Goal: Task Accomplishment & Management: Manage account settings

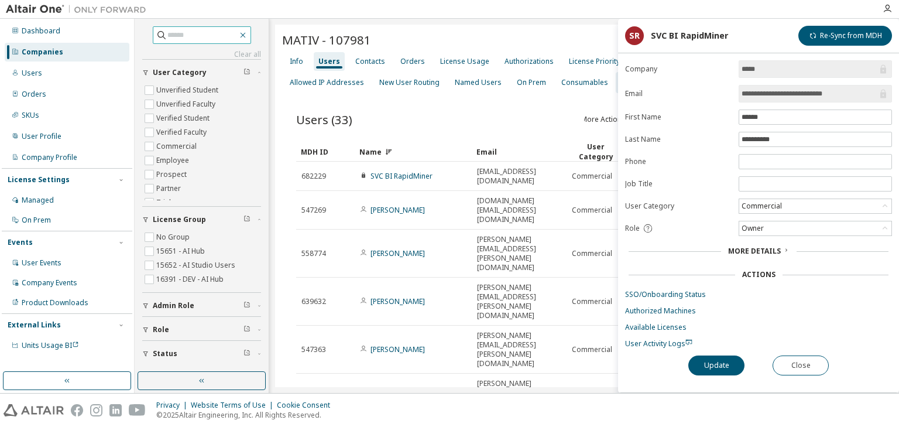
click at [248, 33] on icon "button" at bounding box center [242, 34] width 9 height 9
click at [803, 359] on button "Close" at bounding box center [801, 365] width 56 height 20
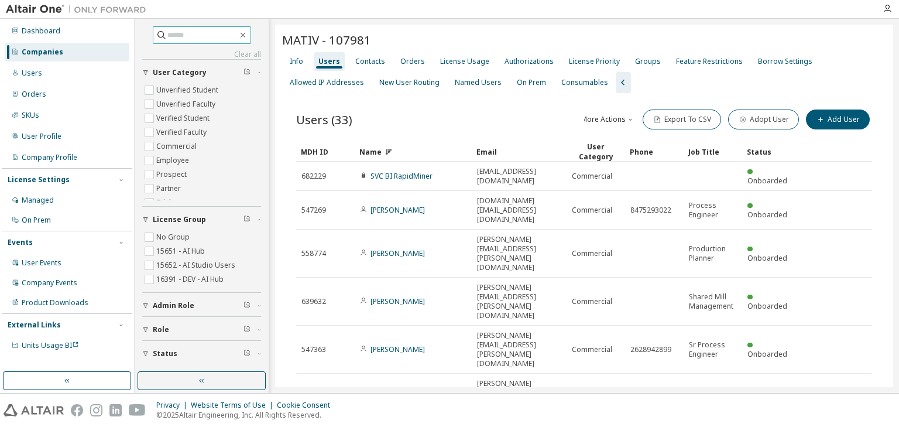
click at [173, 32] on input "text" at bounding box center [202, 35] width 70 height 12
click at [208, 33] on input "**********" at bounding box center [202, 35] width 70 height 12
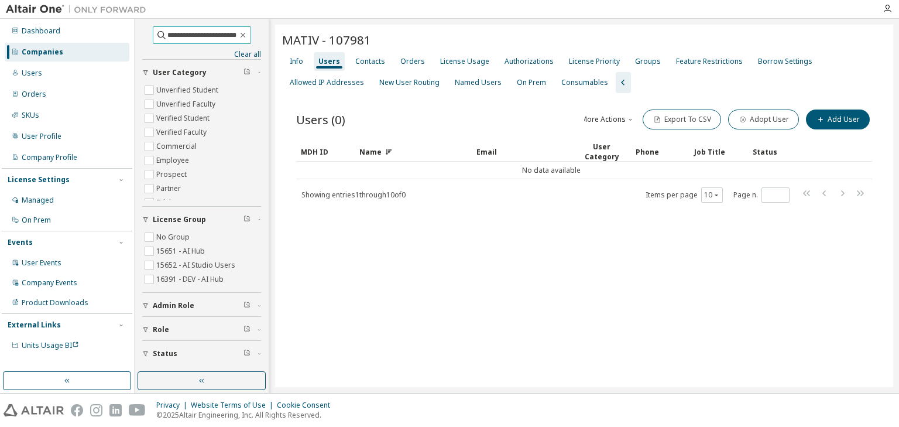
type input "**********"
click at [248, 37] on icon "button" at bounding box center [242, 34] width 9 height 9
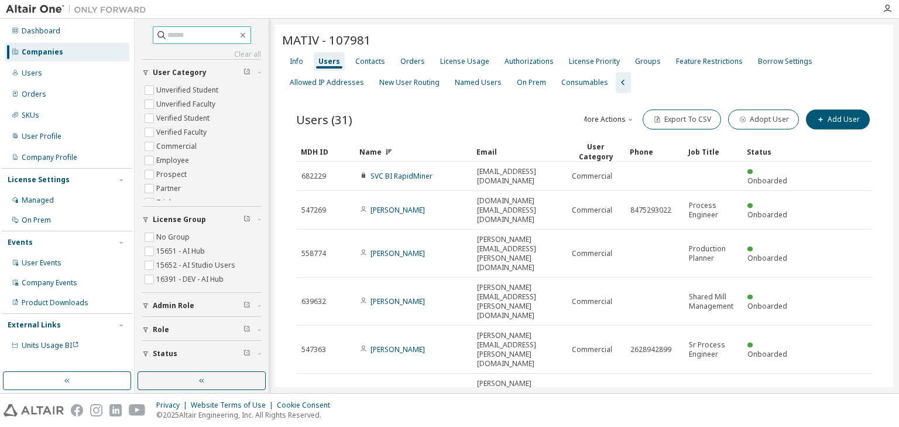
click at [219, 34] on input "text" at bounding box center [202, 35] width 70 height 12
paste input "**********"
type input "**********"
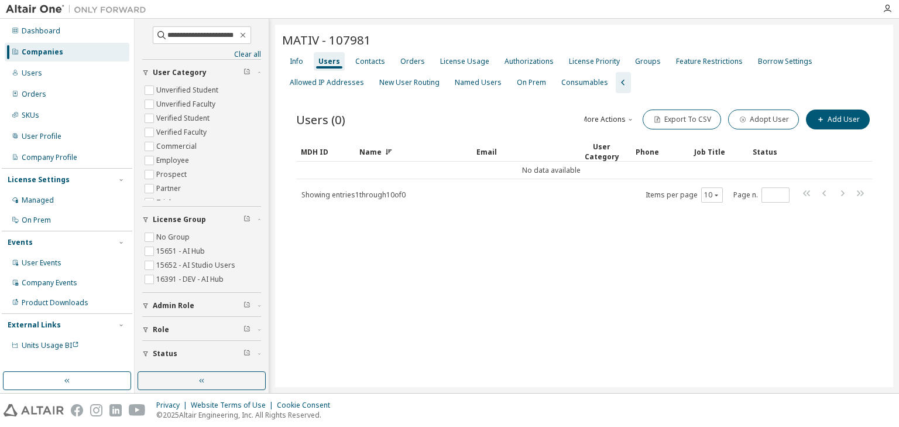
click at [34, 50] on div "Companies" at bounding box center [43, 51] width 42 height 9
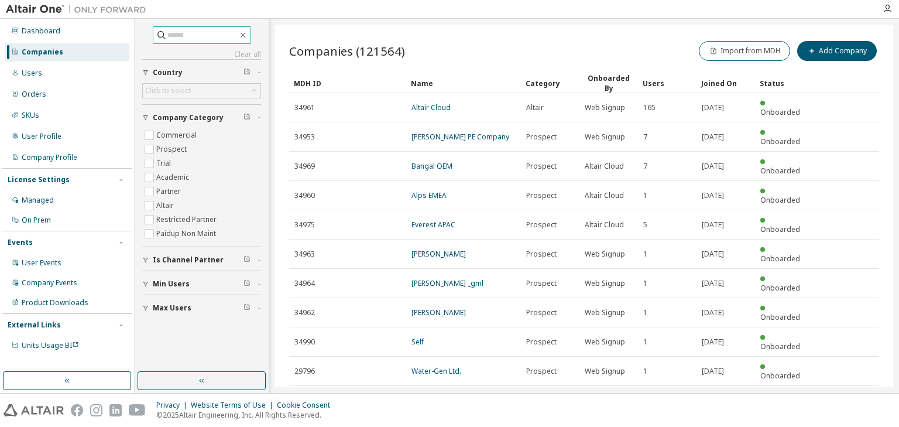
click at [182, 35] on input "text" at bounding box center [202, 35] width 70 height 12
paste input "**********"
type input "**********"
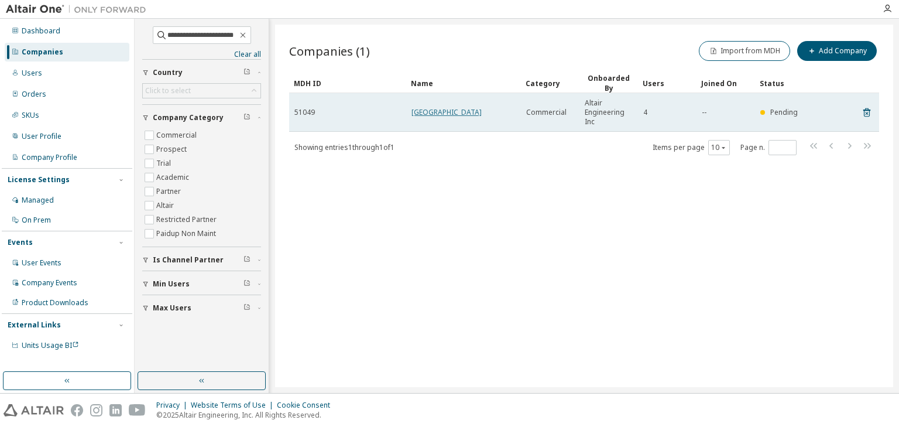
click at [449, 115] on link "[GEOGRAPHIC_DATA]" at bounding box center [447, 112] width 70 height 10
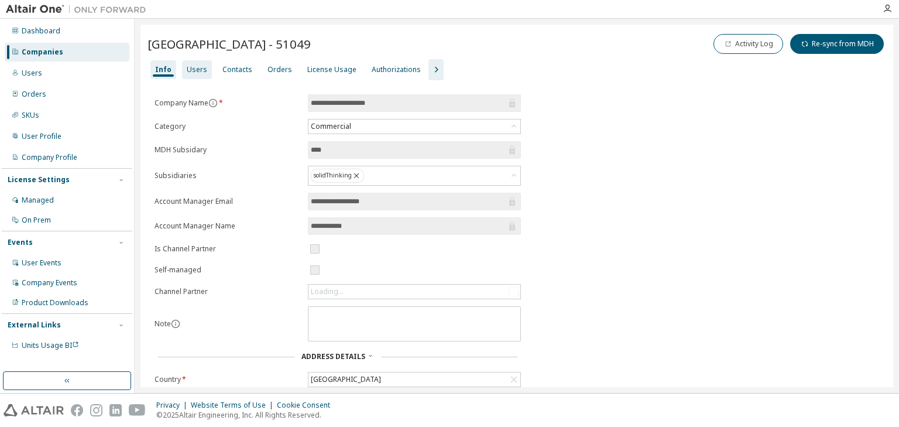
click at [187, 70] on div "Users" at bounding box center [197, 69] width 20 height 9
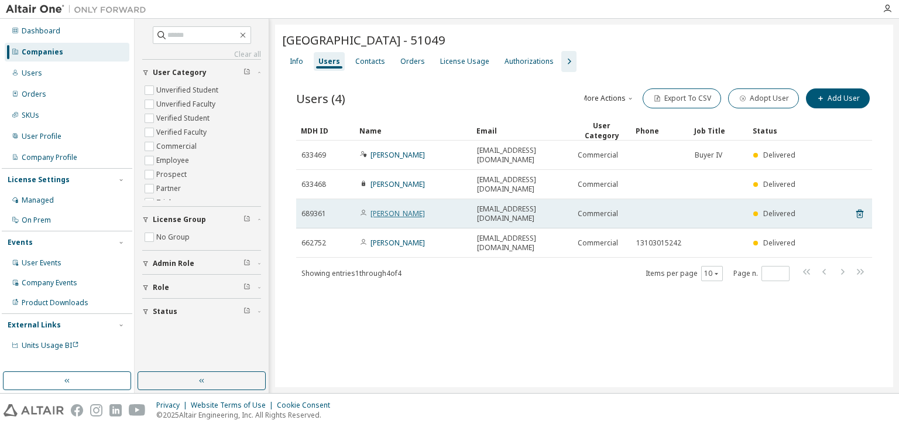
click at [393, 208] on link "[PERSON_NAME]" at bounding box center [398, 213] width 54 height 10
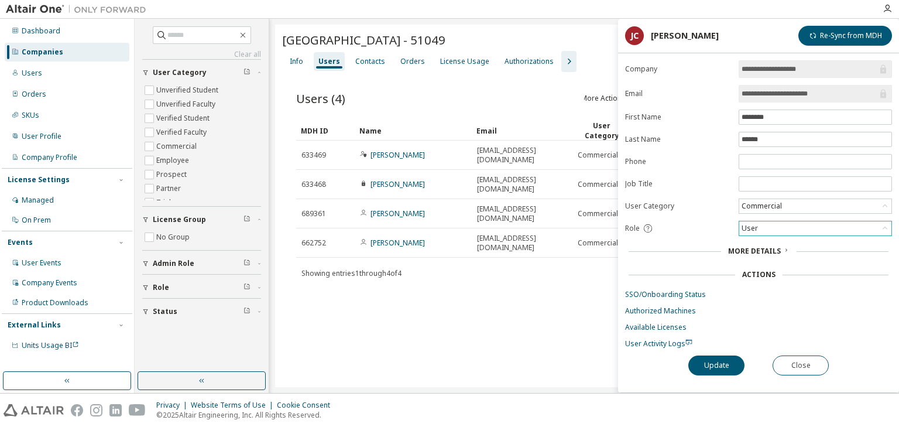
click at [789, 226] on div "User" at bounding box center [816, 228] width 152 height 14
click at [771, 240] on li "Admin" at bounding box center [815, 241] width 150 height 15
click at [720, 357] on button "Update" at bounding box center [717, 365] width 56 height 20
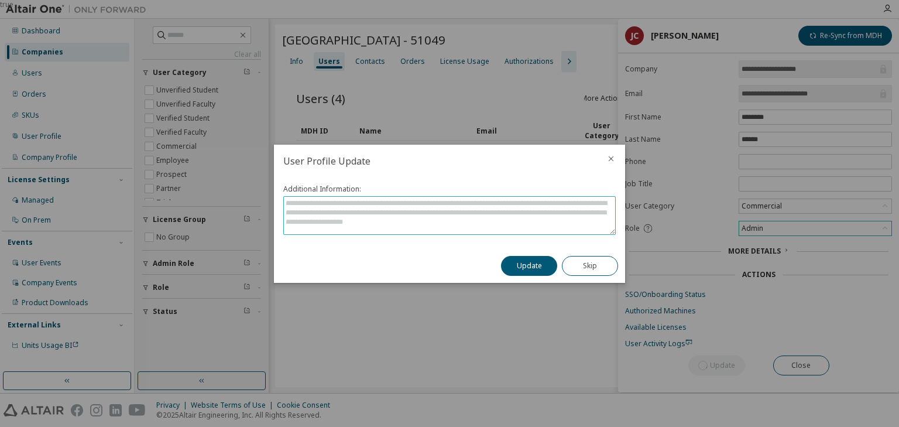
click at [523, 217] on textarea at bounding box center [449, 215] width 331 height 37
click at [610, 160] on icon "close" at bounding box center [611, 158] width 9 height 9
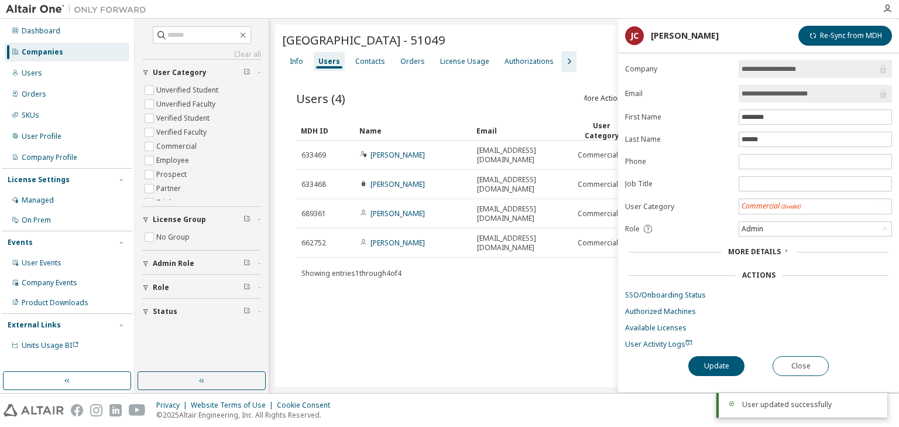
click at [782, 349] on div "**********" at bounding box center [758, 226] width 281 height 332
click at [512, 303] on div "[GEOGRAPHIC_DATA] - 51049 Clear Load Save Save As Field Operator Value Select f…" at bounding box center [584, 206] width 618 height 362
click at [512, 255] on div "Users (4) More Actions Import From CSV Export To CSV Adopt User Add User Clear …" at bounding box center [584, 192] width 604 height 240
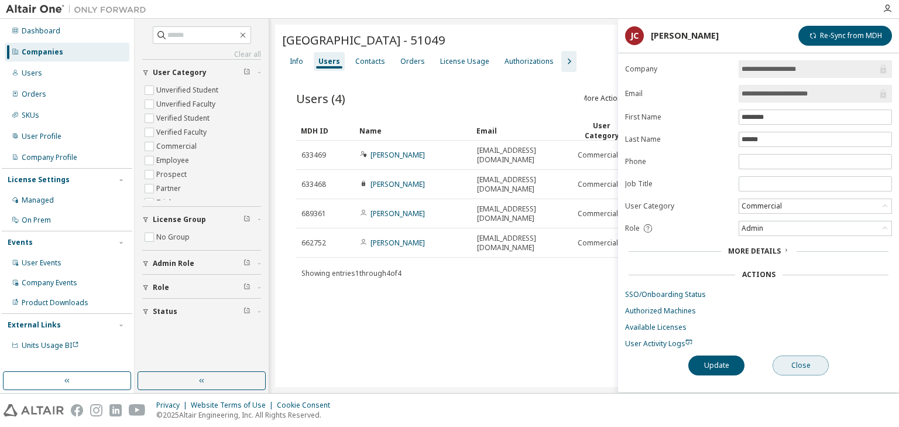
click at [778, 356] on button "Close" at bounding box center [801, 365] width 56 height 20
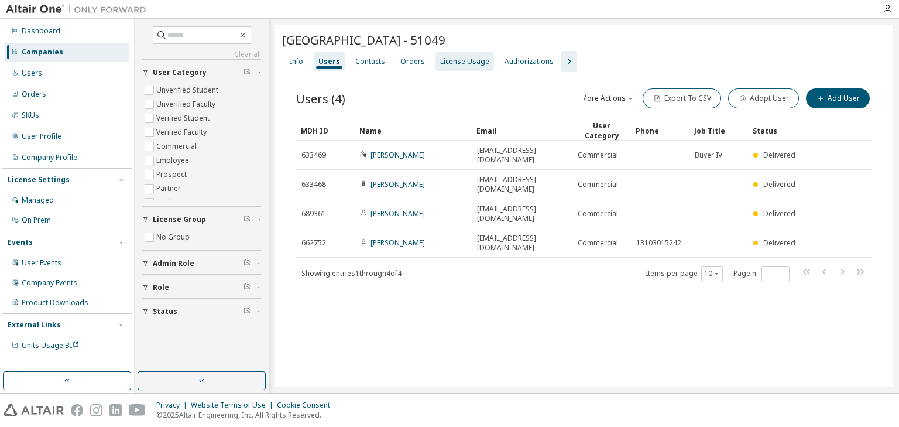
click at [450, 59] on div "License Usage" at bounding box center [464, 61] width 49 height 9
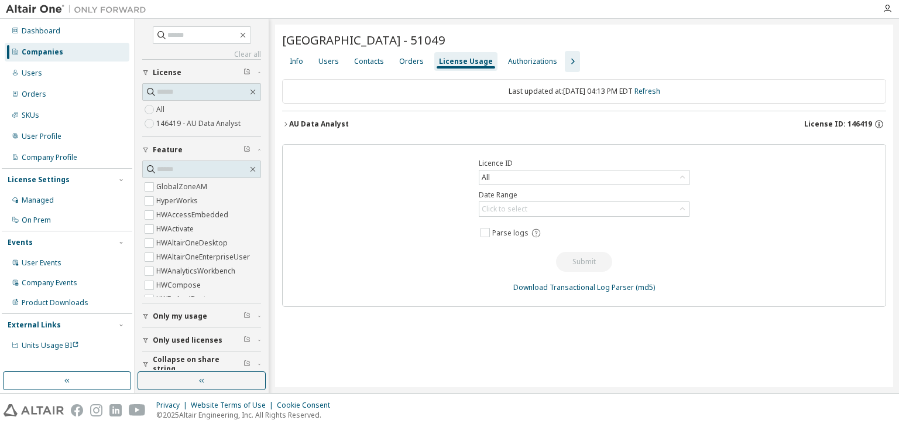
click at [286, 122] on icon "button" at bounding box center [285, 124] width 7 height 7
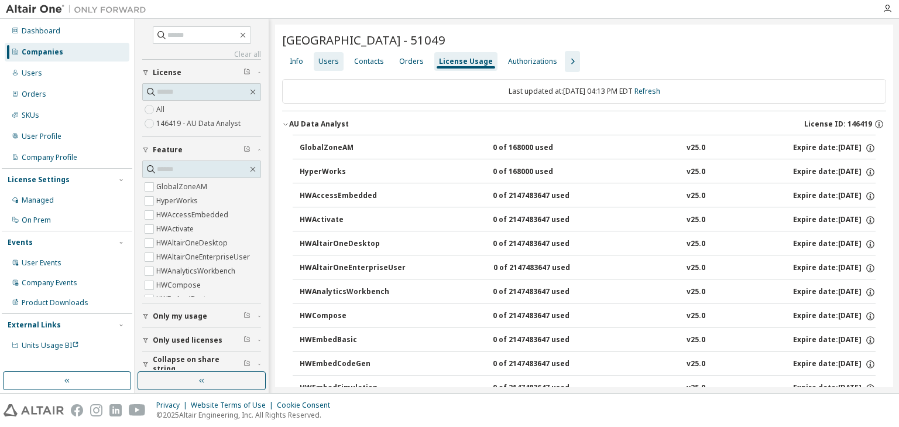
click at [329, 68] on div "Users" at bounding box center [329, 61] width 30 height 19
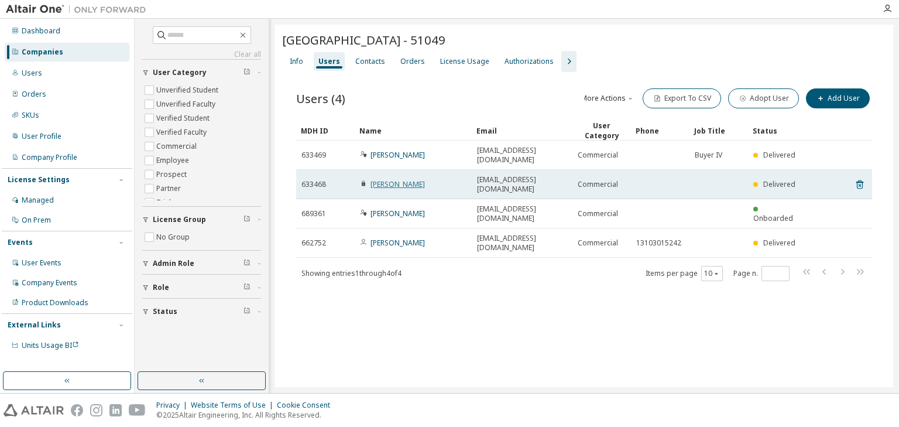
click at [398, 179] on link "[PERSON_NAME]" at bounding box center [398, 184] width 54 height 10
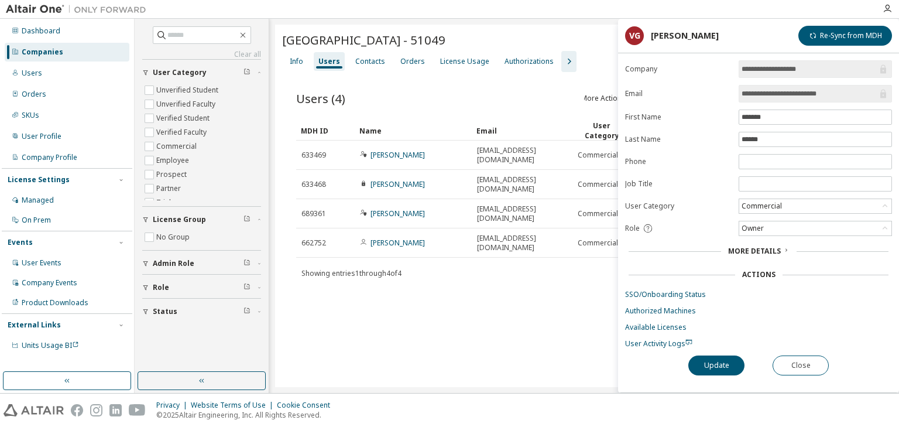
click at [789, 98] on span "**********" at bounding box center [815, 94] width 153 height 18
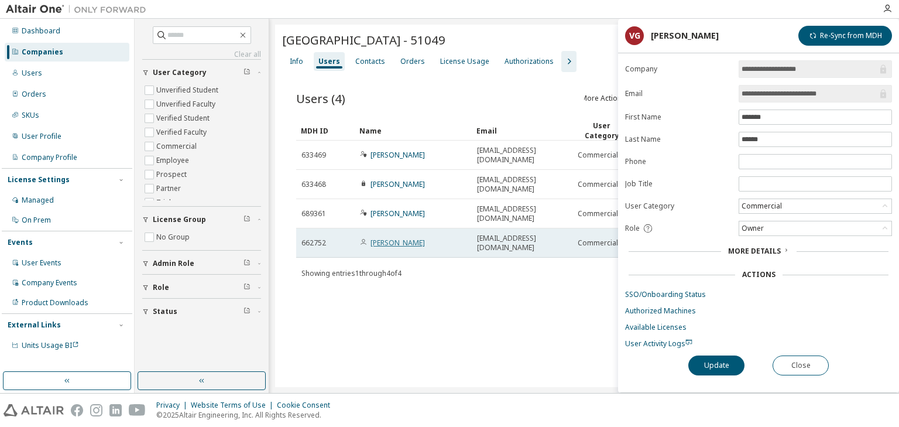
click at [403, 238] on link "[PERSON_NAME]" at bounding box center [398, 243] width 54 height 10
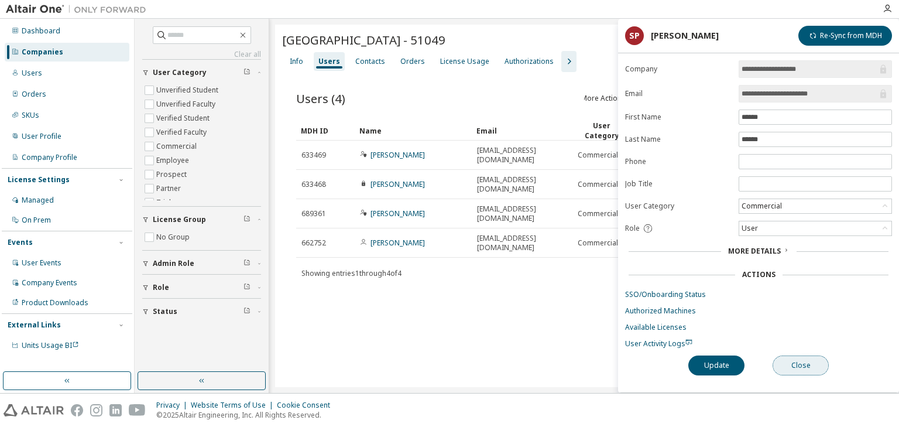
click at [795, 358] on button "Close" at bounding box center [801, 365] width 56 height 20
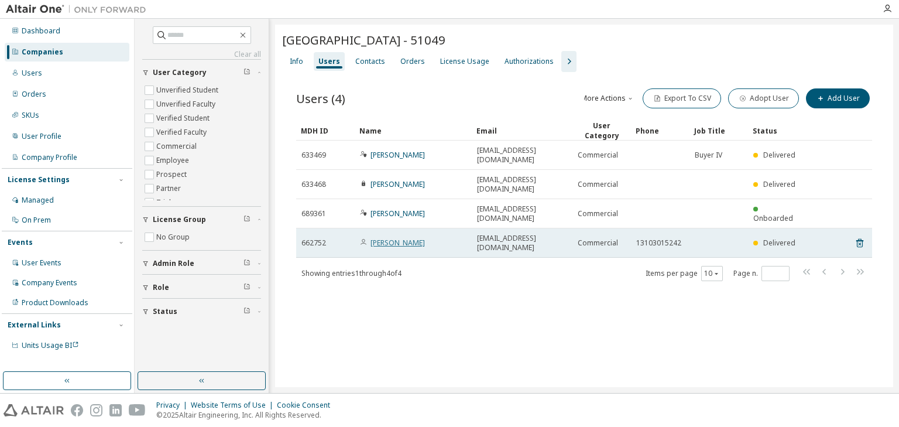
click at [405, 238] on link "[PERSON_NAME]" at bounding box center [398, 243] width 54 height 10
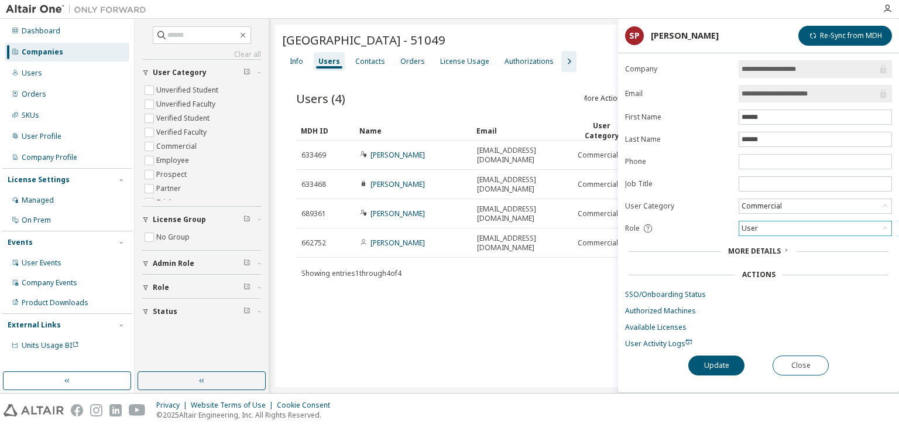
click at [773, 226] on div "User" at bounding box center [816, 228] width 152 height 14
click at [765, 255] on li "Owner" at bounding box center [815, 256] width 150 height 15
click at [715, 364] on button "Update" at bounding box center [717, 365] width 56 height 20
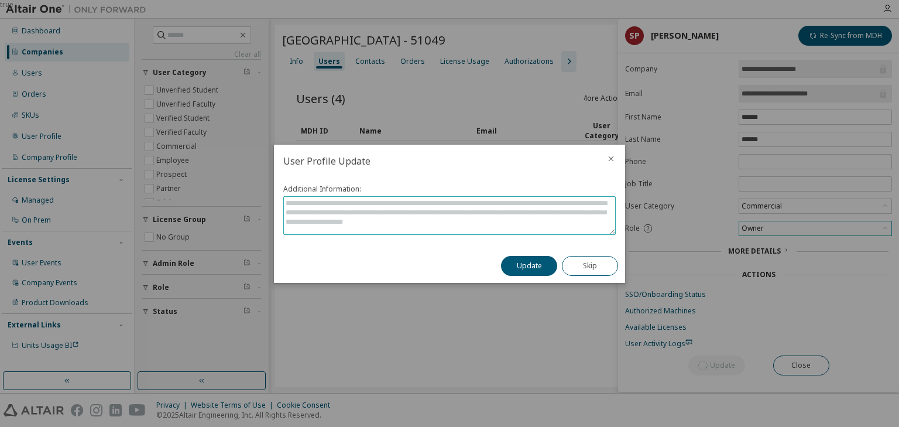
click at [443, 198] on textarea at bounding box center [449, 215] width 331 height 37
click at [449, 210] on textarea at bounding box center [449, 215] width 331 height 37
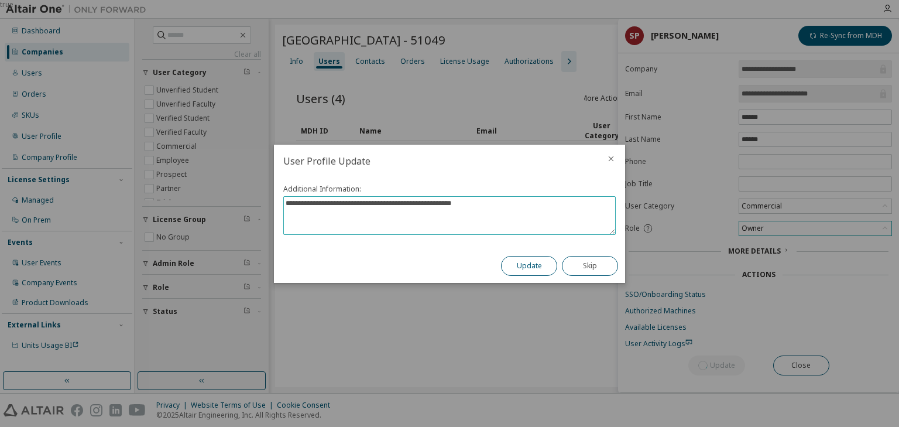
type textarea "**********"
click at [518, 267] on button "Update" at bounding box center [529, 266] width 56 height 20
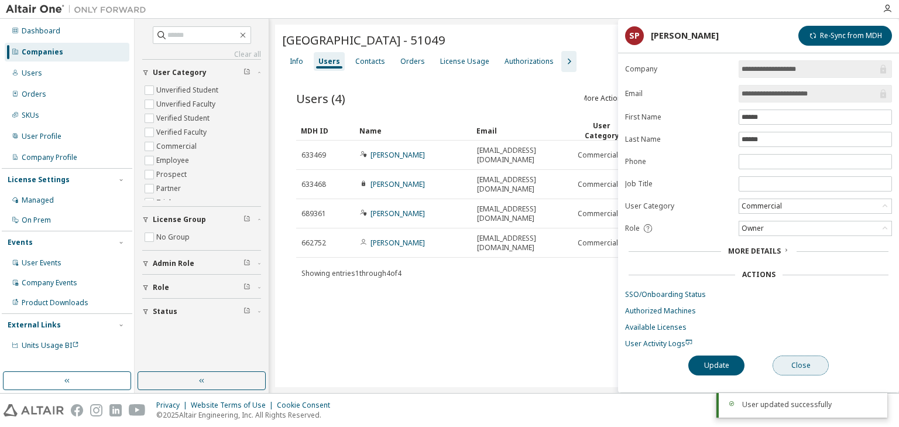
click at [797, 362] on button "Close" at bounding box center [801, 365] width 56 height 20
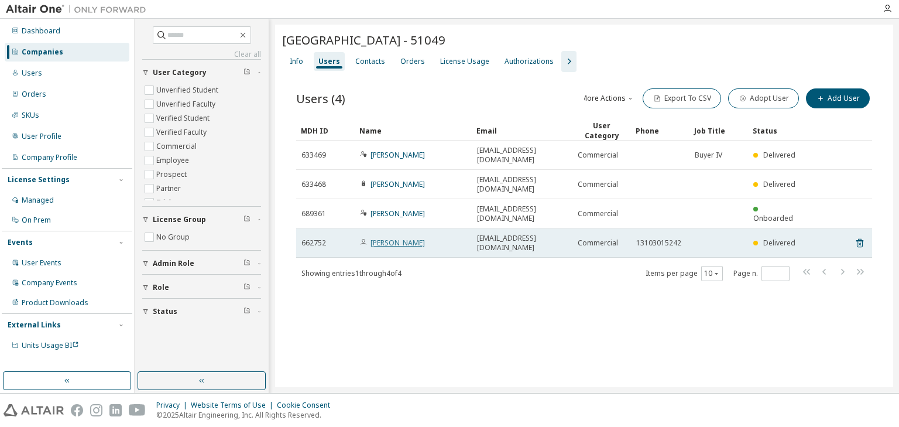
click at [408, 238] on link "[PERSON_NAME]" at bounding box center [398, 243] width 54 height 10
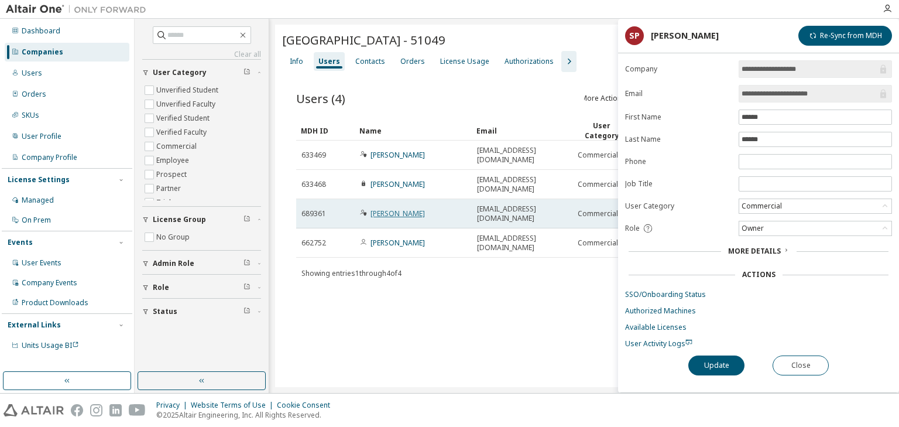
click at [403, 208] on link "[PERSON_NAME]" at bounding box center [398, 213] width 54 height 10
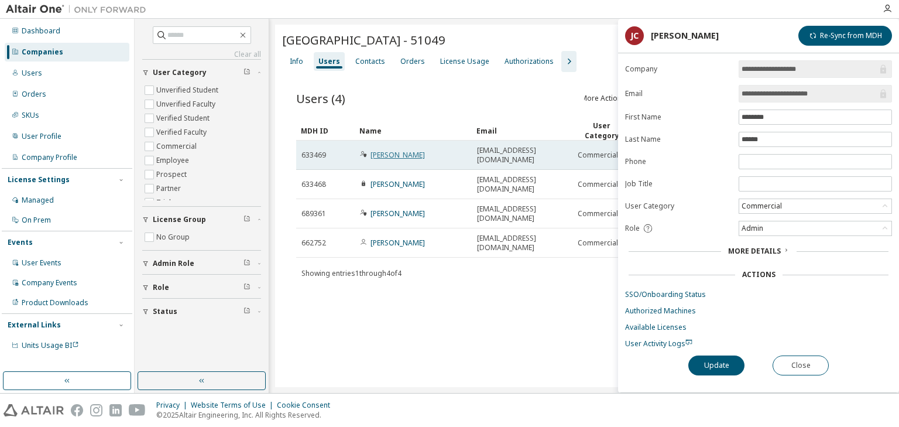
click at [400, 150] on link "[PERSON_NAME]" at bounding box center [398, 155] width 54 height 10
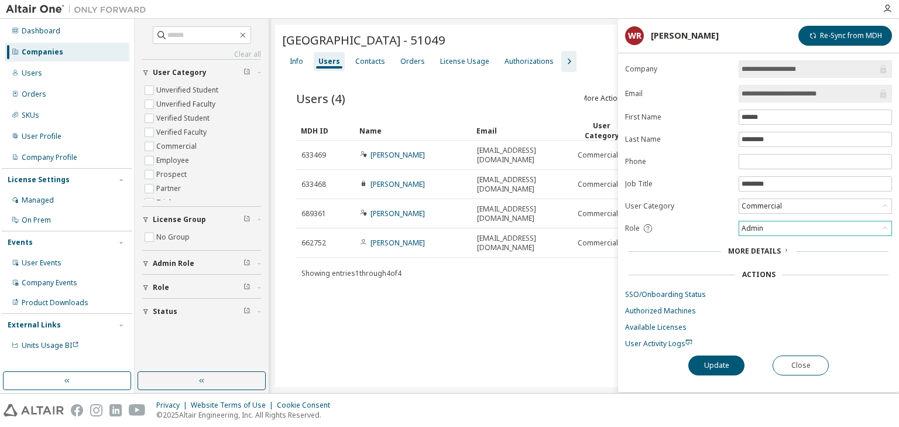
click at [748, 227] on div "Admin" at bounding box center [752, 228] width 25 height 13
click at [756, 274] on li "User" at bounding box center [815, 272] width 150 height 15
click at [718, 362] on button "Update" at bounding box center [717, 365] width 56 height 20
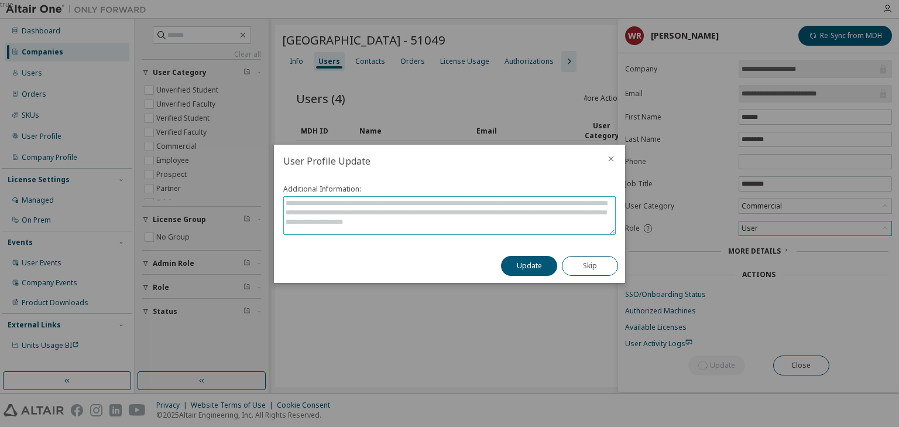
click at [501, 227] on textarea at bounding box center [449, 215] width 331 height 37
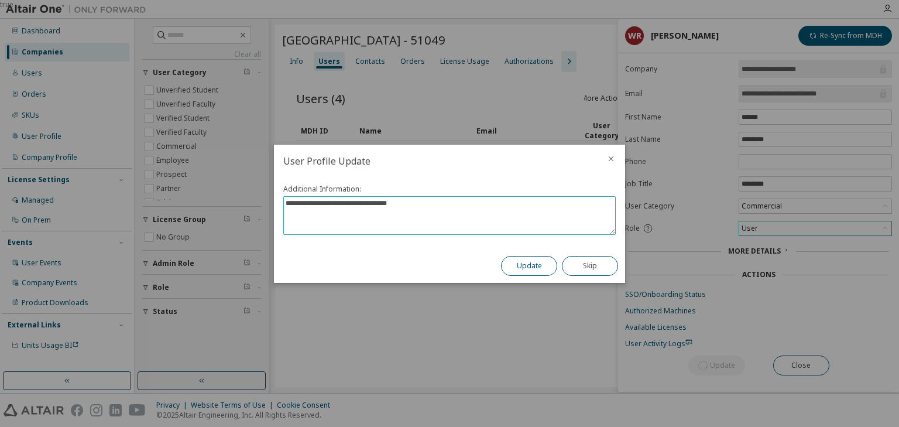
type textarea "**********"
click at [532, 268] on button "Update" at bounding box center [529, 266] width 56 height 20
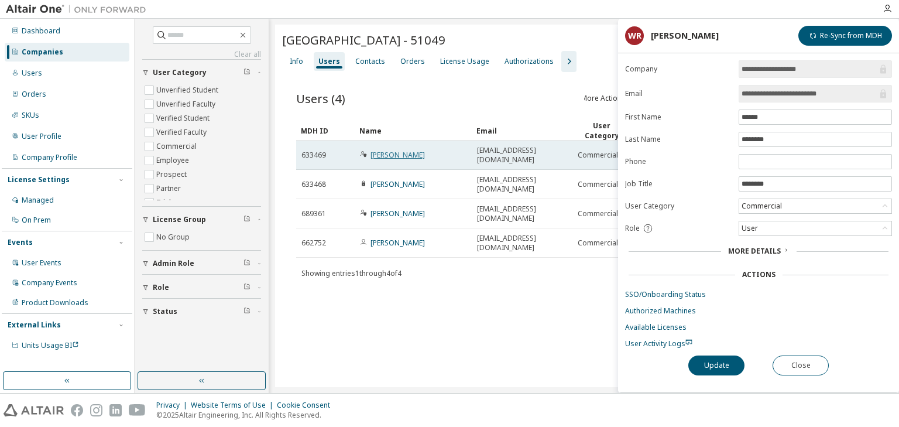
click at [408, 150] on link "[PERSON_NAME]" at bounding box center [398, 155] width 54 height 10
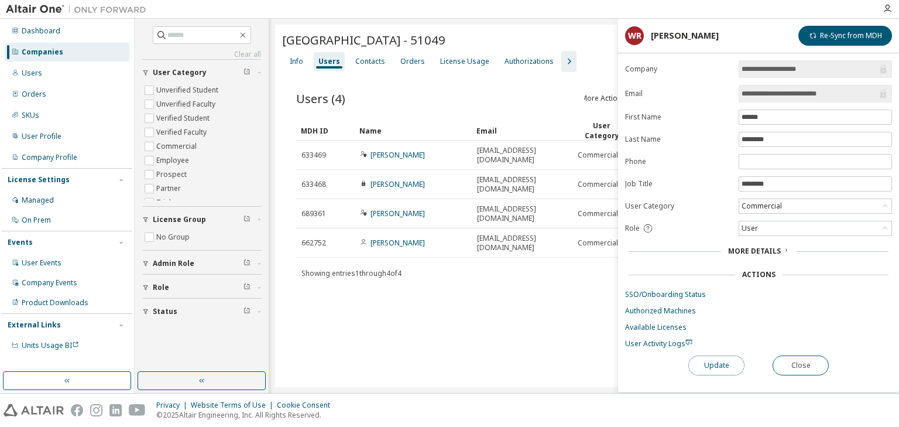
click at [722, 362] on button "Update" at bounding box center [717, 365] width 56 height 20
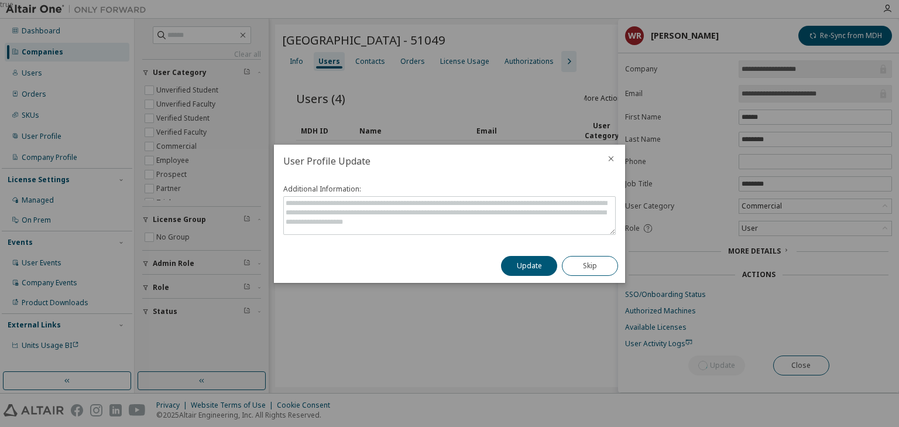
click at [609, 158] on icon "close" at bounding box center [611, 158] width 9 height 9
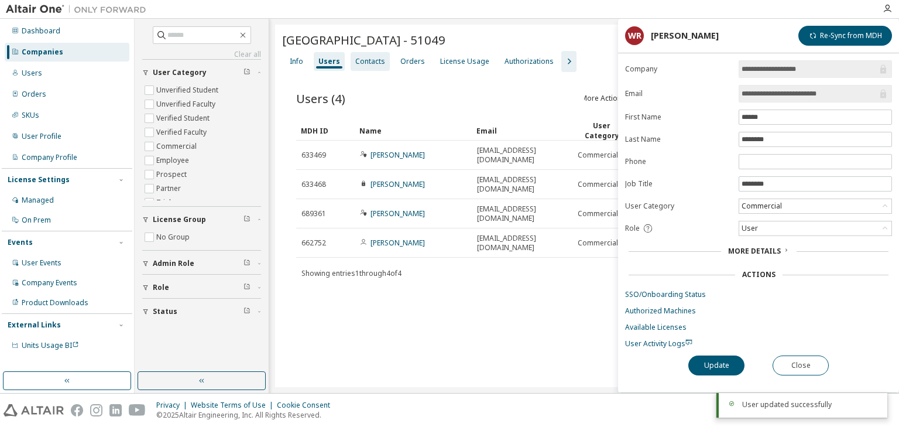
click at [379, 61] on div "Contacts" at bounding box center [370, 61] width 30 height 9
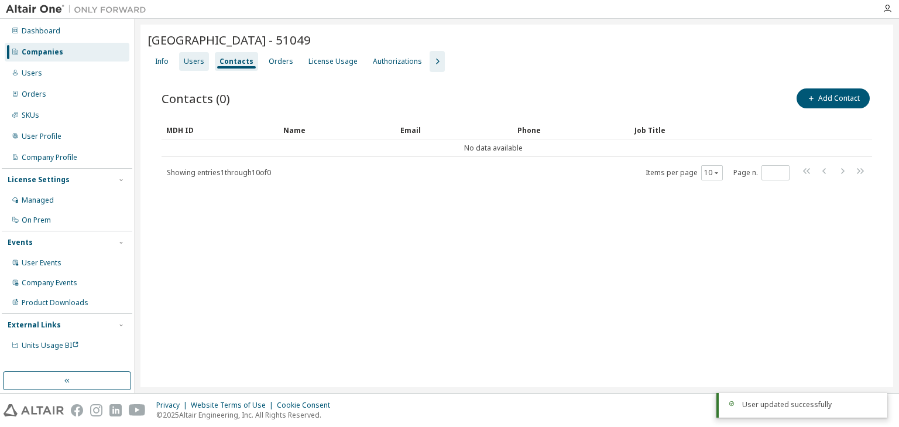
click at [198, 61] on div "Users" at bounding box center [194, 61] width 20 height 9
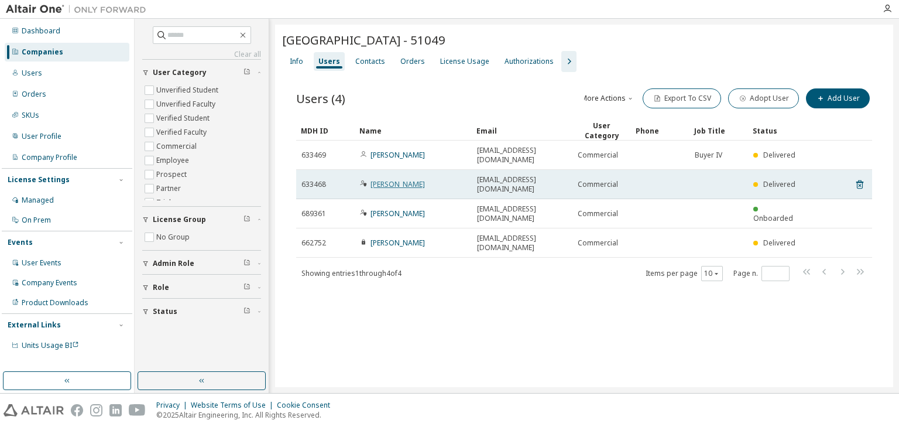
click at [406, 179] on link "[PERSON_NAME]" at bounding box center [398, 184] width 54 height 10
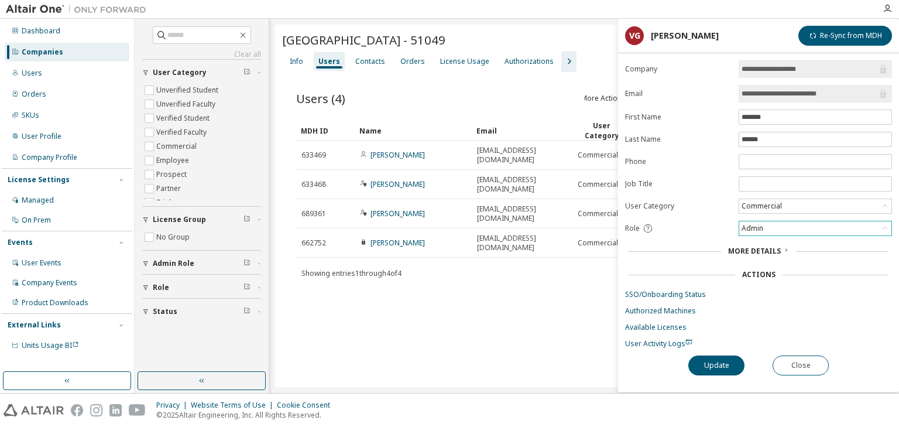
click at [764, 223] on div "Admin" at bounding box center [752, 228] width 25 height 13
click at [757, 271] on li "User" at bounding box center [815, 272] width 150 height 15
click at [722, 358] on button "Update" at bounding box center [717, 365] width 56 height 20
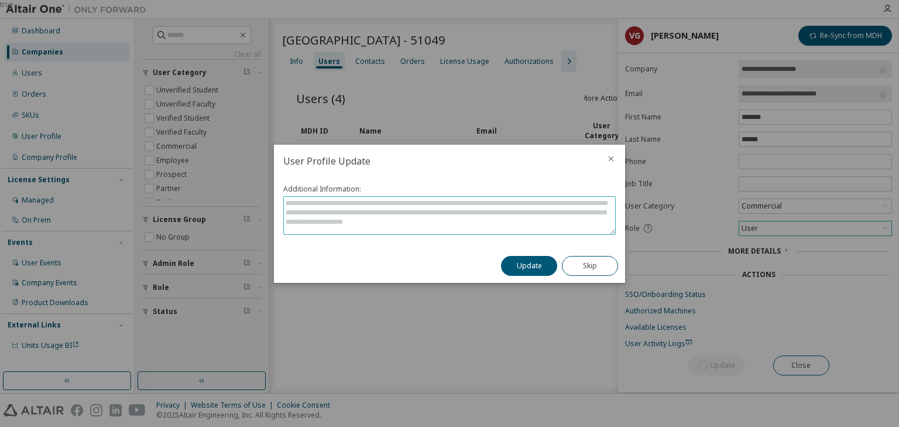
click at [548, 213] on textarea at bounding box center [449, 215] width 331 height 37
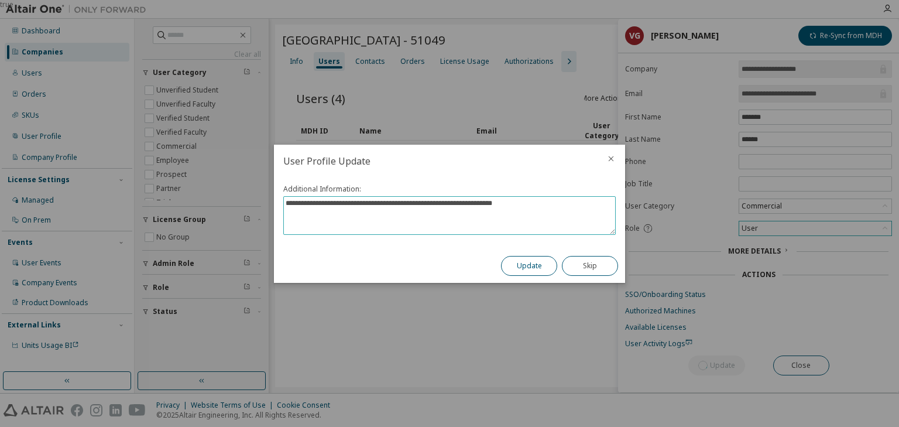
type textarea "**********"
click at [532, 262] on button "Update" at bounding box center [529, 266] width 56 height 20
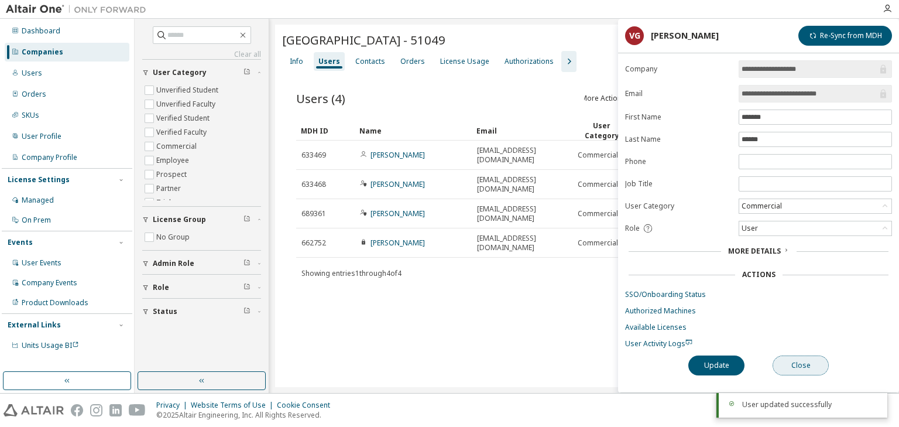
click at [797, 357] on button "Close" at bounding box center [801, 365] width 56 height 20
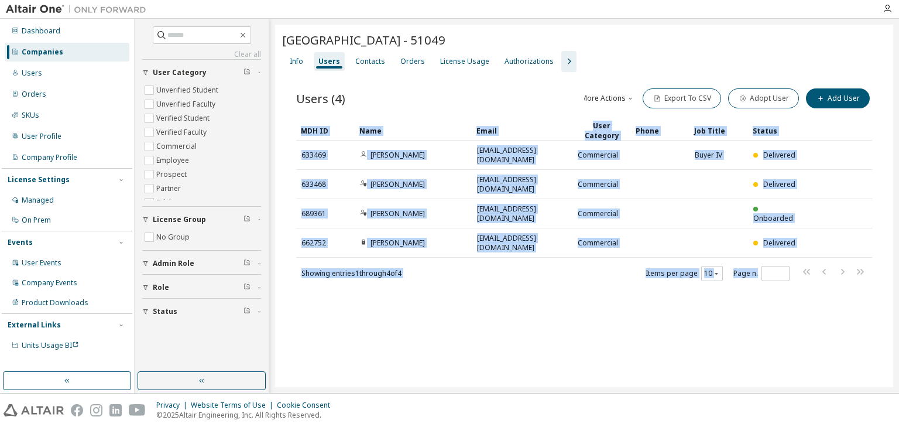
drag, startPoint x: 782, startPoint y: 222, endPoint x: 923, endPoint y: 194, distance: 143.9
click at [899, 194] on html "Dashboard Companies Users Orders SKUs User Profile Company Profile License Sett…" at bounding box center [449, 213] width 899 height 427
click at [827, 101] on button "Add User" at bounding box center [838, 98] width 64 height 20
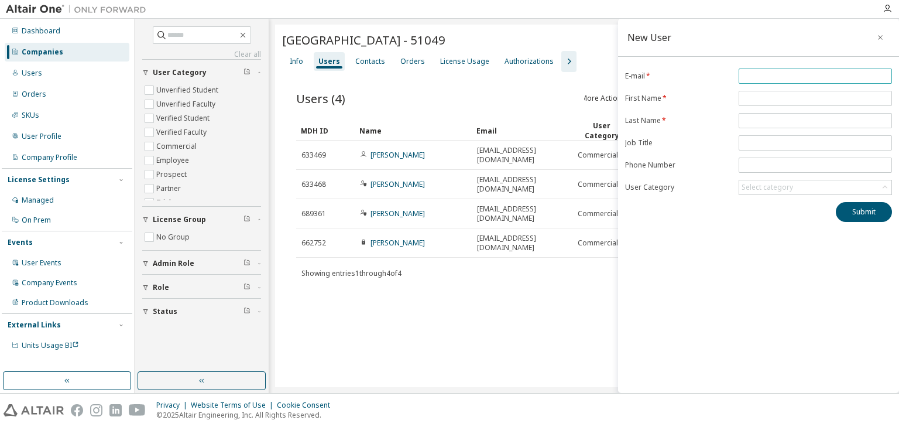
click at [771, 74] on input "email" at bounding box center [816, 75] width 148 height 9
paste input "**********"
type input "**********"
click at [762, 96] on input "text" at bounding box center [816, 98] width 148 height 9
click at [761, 97] on input "text" at bounding box center [816, 98] width 148 height 9
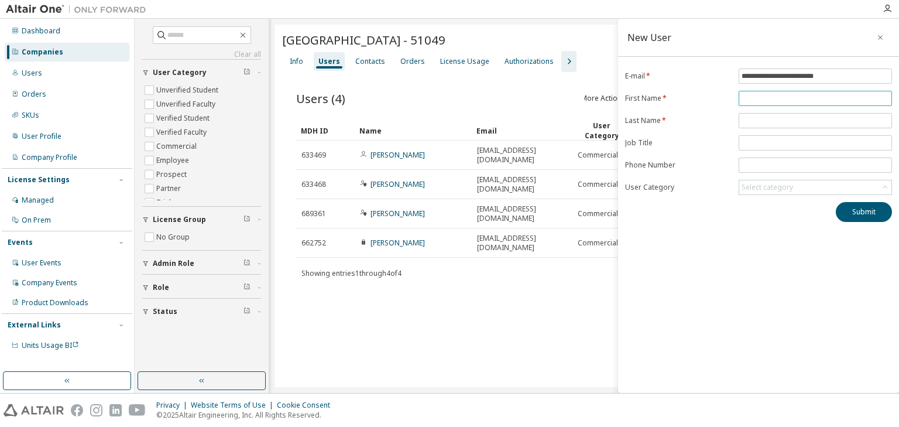
click at [761, 98] on input "text" at bounding box center [816, 98] width 148 height 9
type input "******"
type input "********"
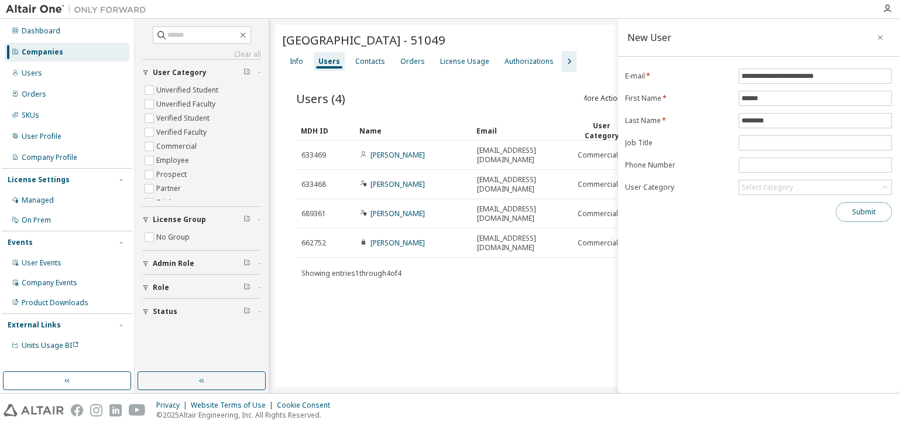
click at [857, 211] on button "Submit" at bounding box center [864, 212] width 56 height 20
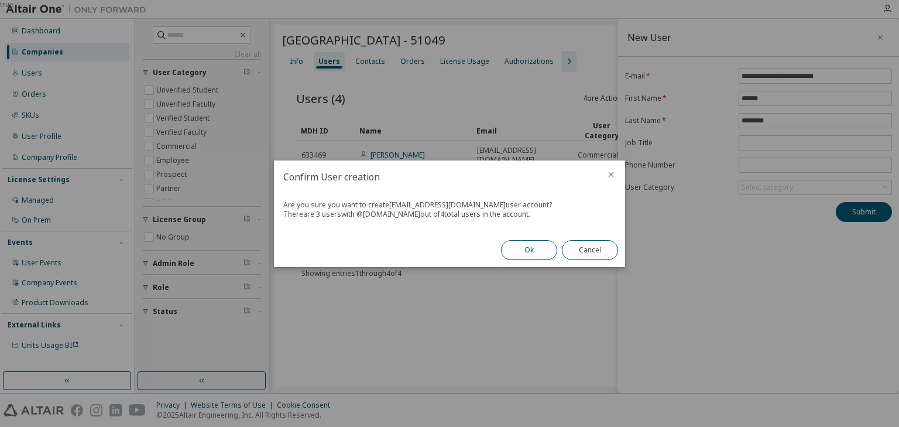
click at [542, 247] on button "Ok" at bounding box center [529, 250] width 56 height 20
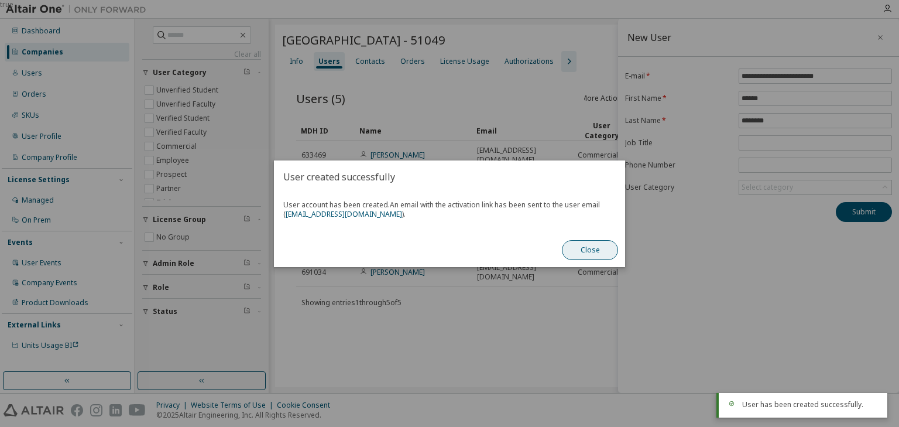
click at [594, 251] on button "Close" at bounding box center [590, 250] width 56 height 20
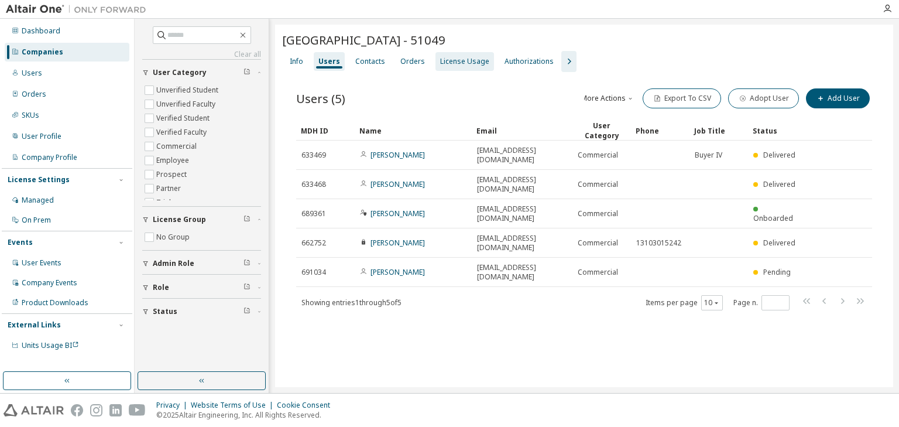
click at [450, 61] on div "License Usage" at bounding box center [464, 61] width 49 height 9
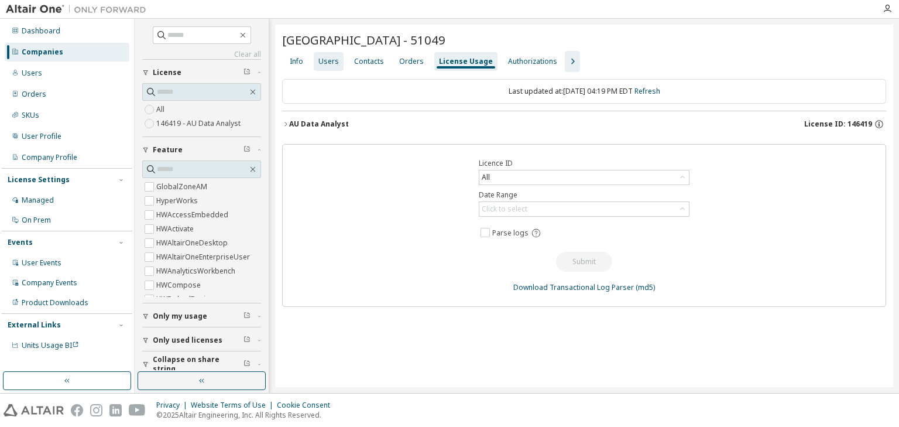
click at [330, 60] on div "Users" at bounding box center [329, 61] width 20 height 9
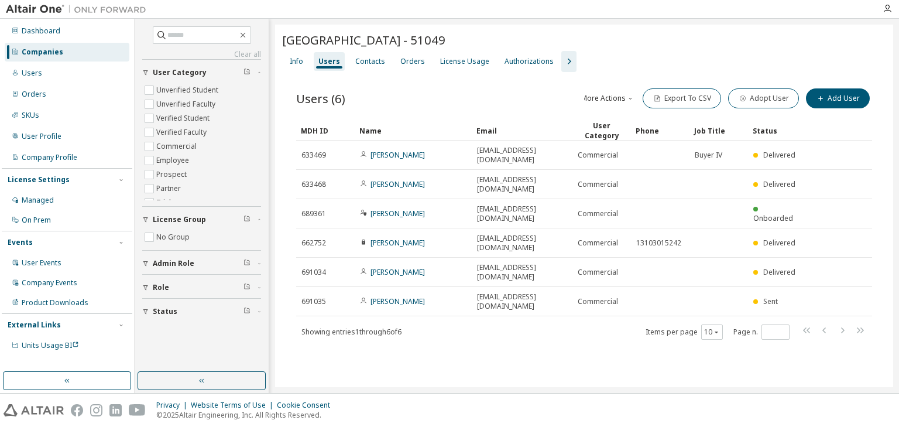
click at [363, 332] on div "[GEOGRAPHIC_DATA] - 51049 Clear Load Save Save As Field Operator Value Select f…" at bounding box center [584, 206] width 618 height 362
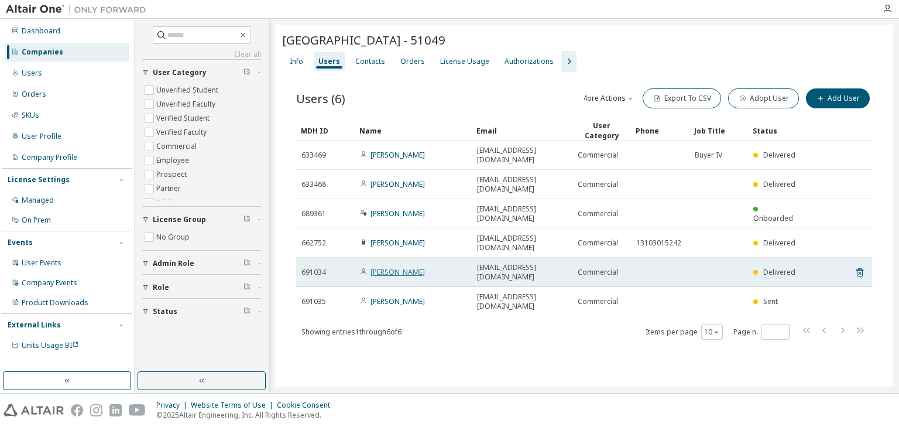
click at [395, 267] on link "[PERSON_NAME]" at bounding box center [398, 272] width 54 height 10
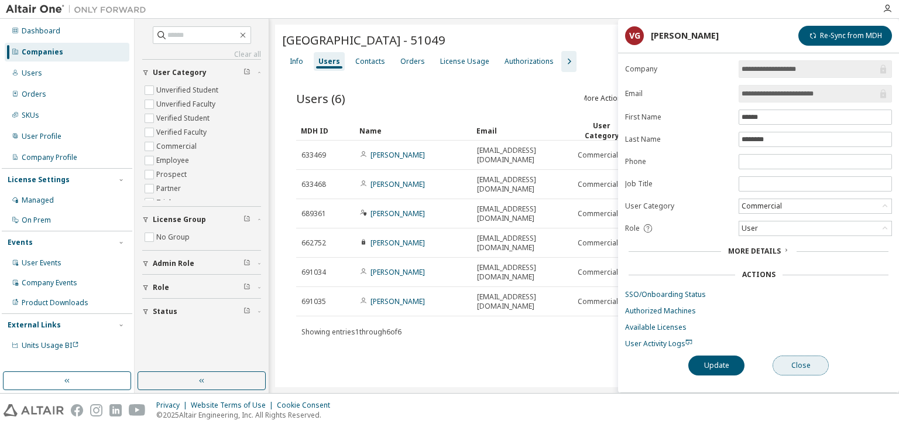
click at [783, 362] on button "Close" at bounding box center [801, 365] width 56 height 20
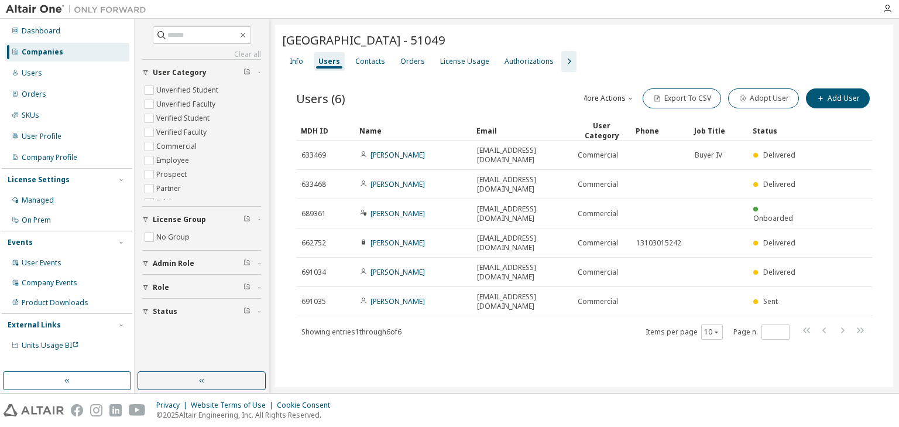
click at [562, 60] on icon "button" at bounding box center [569, 61] width 14 height 14
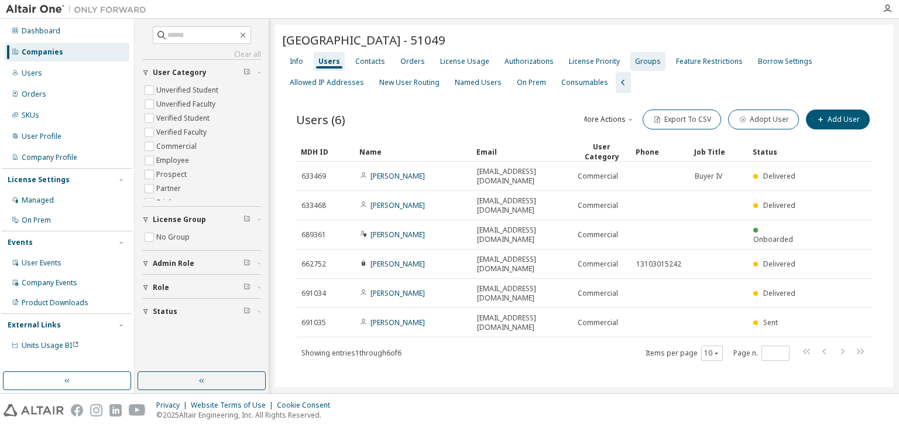
click at [645, 60] on div "Groups" at bounding box center [648, 61] width 26 height 9
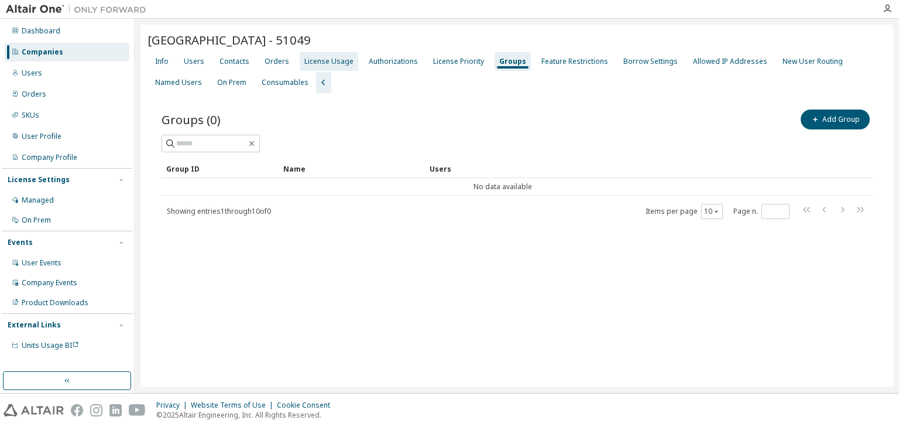
click at [329, 64] on div "License Usage" at bounding box center [328, 61] width 49 height 9
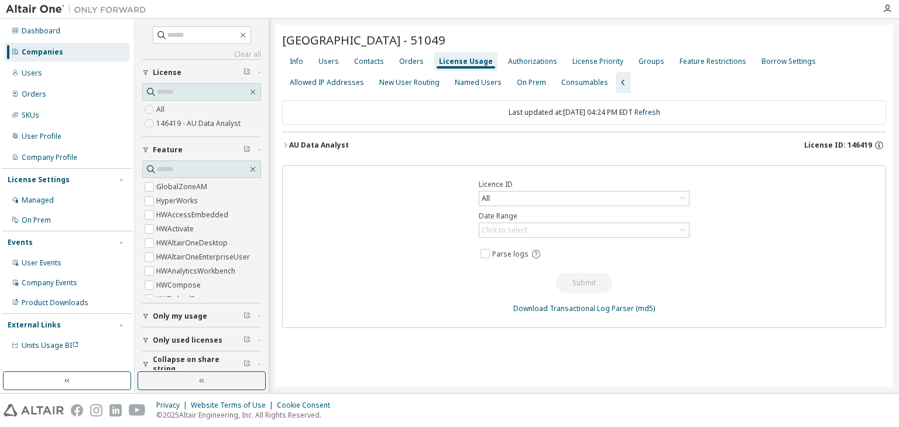
click at [286, 145] on icon "button" at bounding box center [285, 145] width 7 height 7
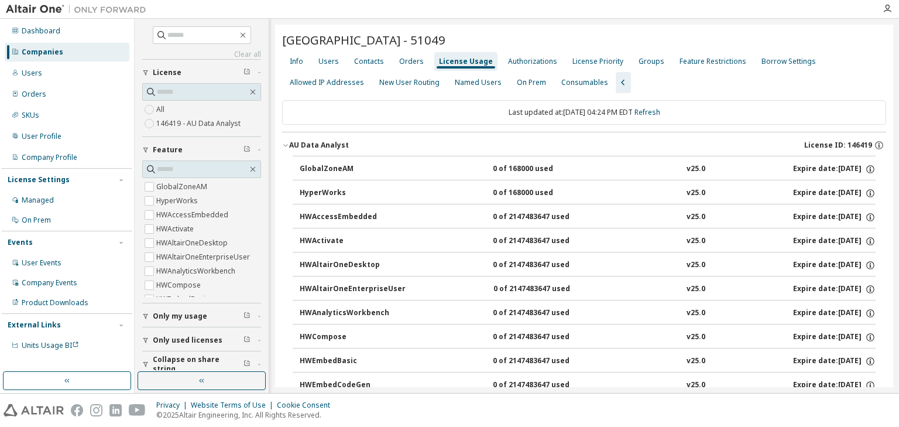
click at [284, 145] on icon "button" at bounding box center [285, 145] width 7 height 7
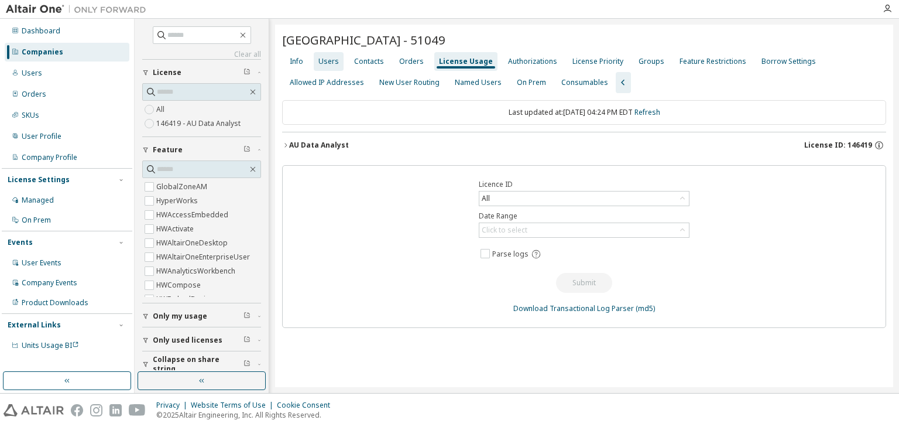
click at [336, 60] on div "Users" at bounding box center [329, 61] width 20 height 9
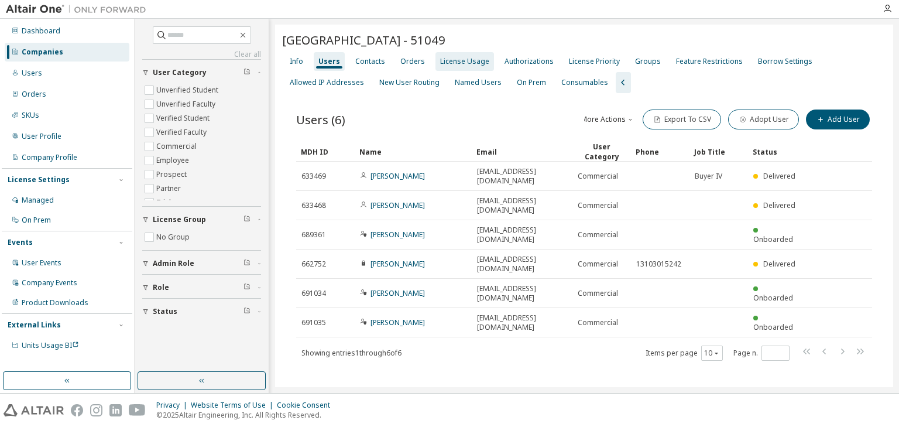
click at [454, 63] on div "License Usage" at bounding box center [464, 61] width 49 height 9
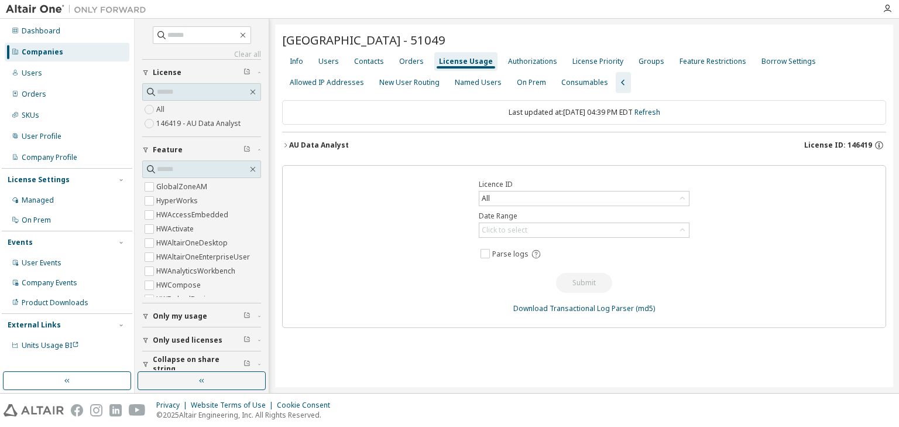
click at [287, 142] on icon "button" at bounding box center [285, 145] width 7 height 7
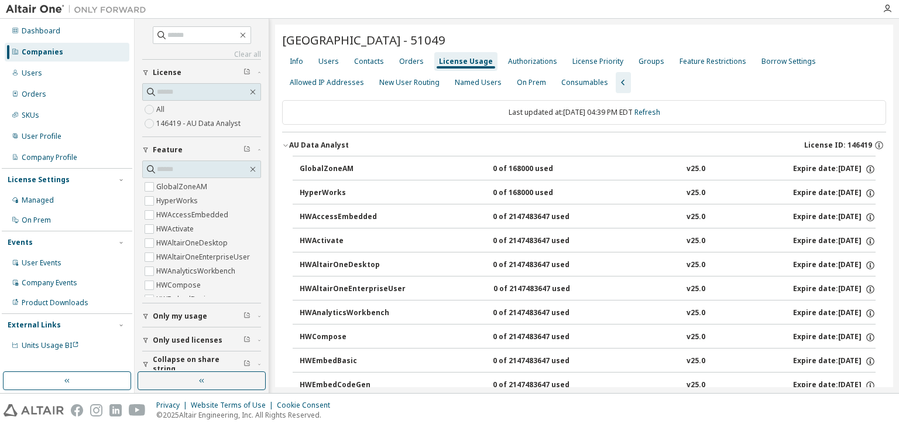
click at [59, 54] on div "Companies" at bounding box center [43, 51] width 42 height 9
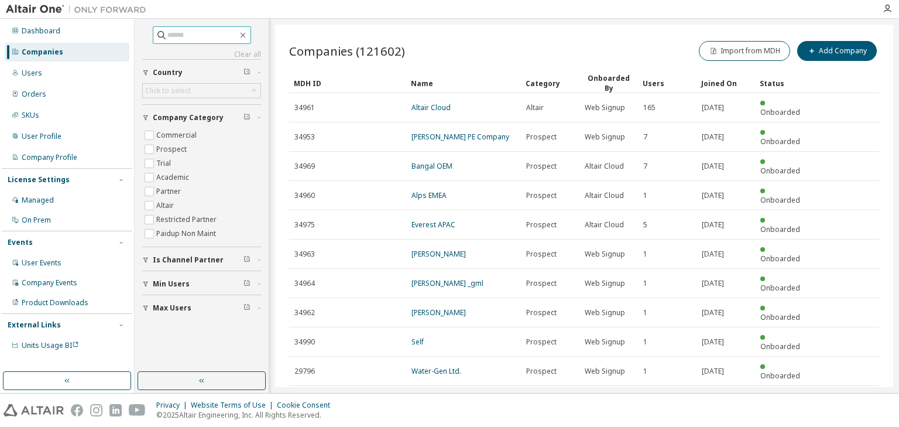
click at [169, 31] on input "text" at bounding box center [202, 35] width 70 height 12
type input "*******"
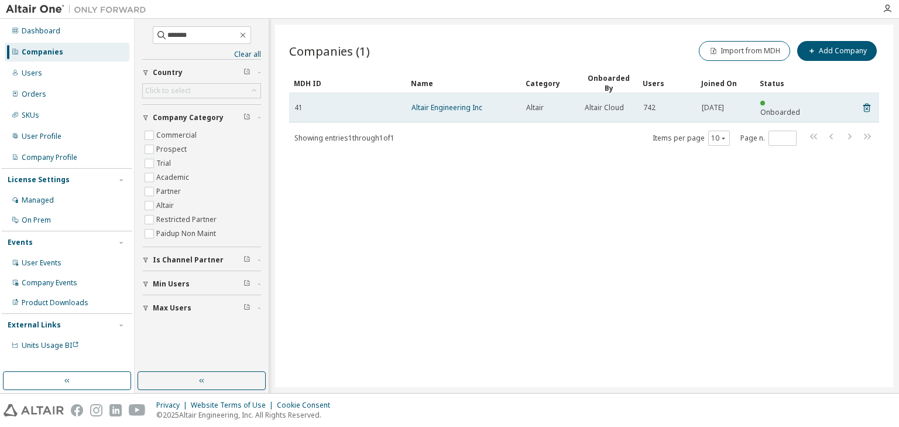
click at [428, 96] on td "Altair Engineering Inc" at bounding box center [463, 107] width 115 height 29
click at [440, 104] on link "Altair Engineering Inc" at bounding box center [447, 107] width 71 height 10
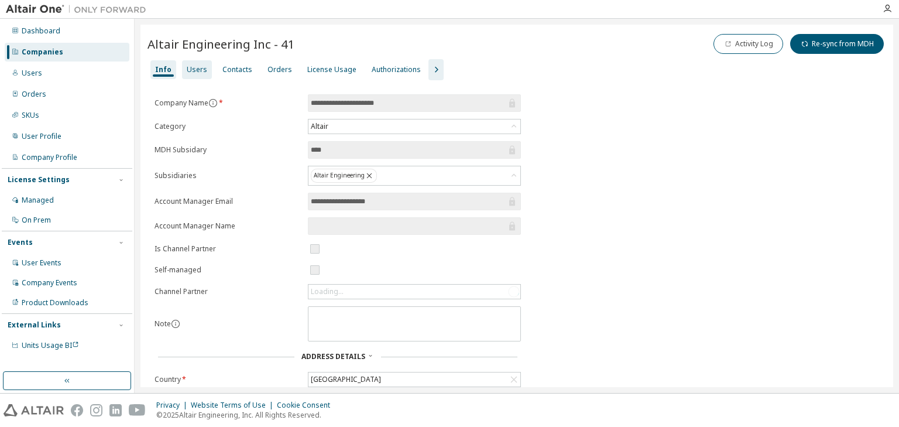
click at [197, 69] on div "Users" at bounding box center [197, 69] width 20 height 9
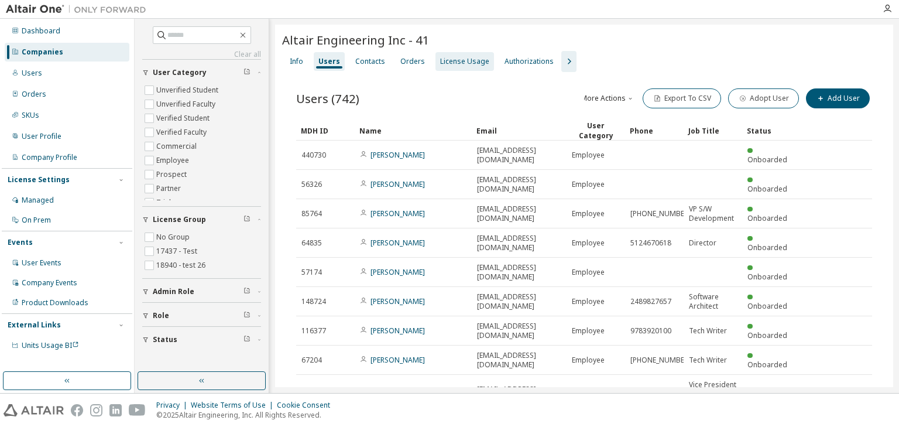
click at [447, 65] on div "License Usage" at bounding box center [464, 61] width 49 height 9
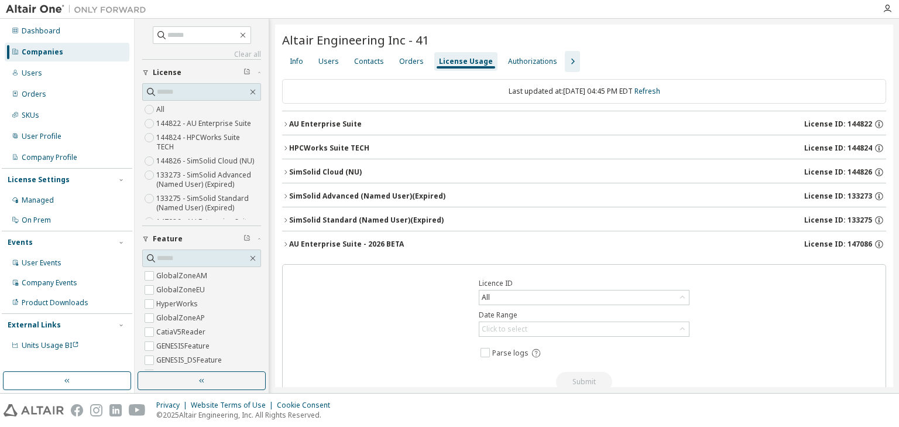
click at [285, 122] on icon "button" at bounding box center [285, 124] width 7 height 7
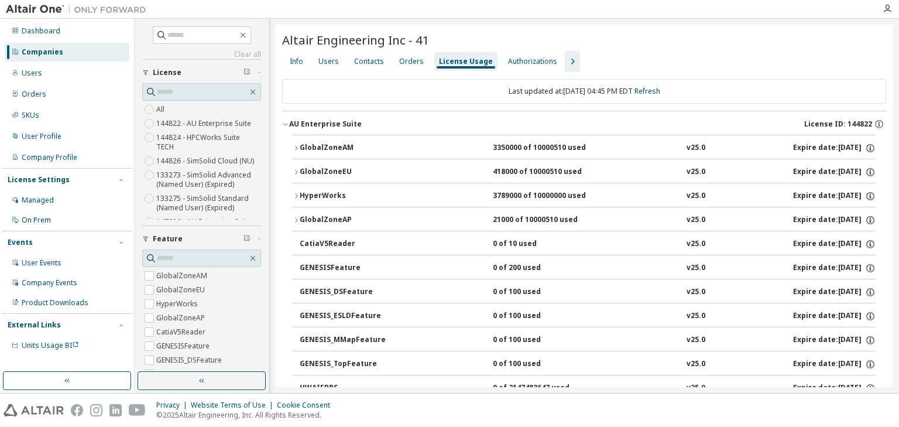
click at [296, 145] on icon "button" at bounding box center [296, 148] width 7 height 7
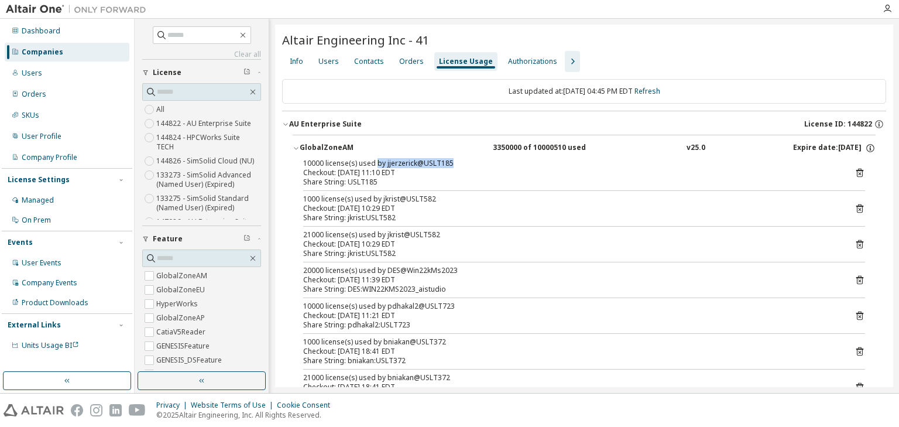
drag, startPoint x: 452, startPoint y: 161, endPoint x: 376, endPoint y: 160, distance: 75.5
click at [376, 160] on div "10000 license(s) used by jjerzerick@USLT185" at bounding box center [570, 163] width 534 height 9
drag, startPoint x: 432, startPoint y: 194, endPoint x: 374, endPoint y: 195, distance: 57.4
click at [374, 195] on div "1000 license(s) used by jkrist@USLT582" at bounding box center [570, 198] width 534 height 9
drag, startPoint x: 455, startPoint y: 268, endPoint x: 368, endPoint y: 269, distance: 87.2
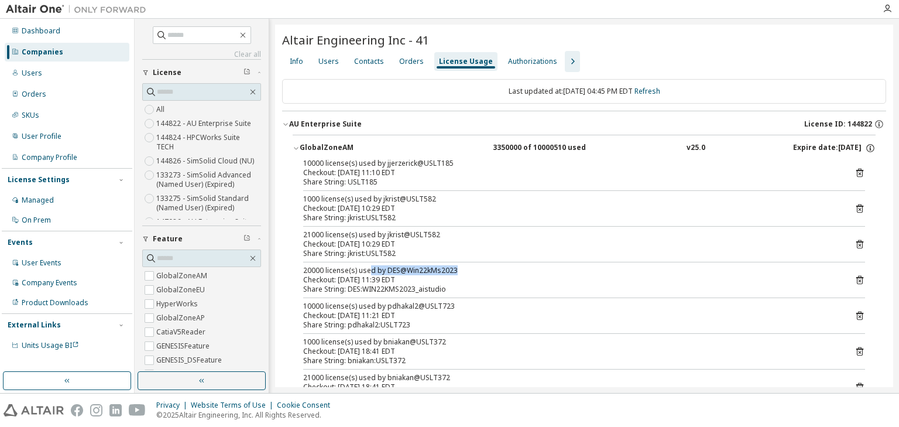
click at [368, 269] on div "20000 license(s) used by DES@Win22kMs2023" at bounding box center [570, 270] width 534 height 9
drag, startPoint x: 450, startPoint y: 304, endPoint x: 370, endPoint y: 306, distance: 80.2
click at [370, 306] on div "10000 license(s) used by pdhakal2@USLT723" at bounding box center [570, 306] width 534 height 9
drag, startPoint x: 448, startPoint y: 339, endPoint x: 370, endPoint y: 342, distance: 77.9
click at [370, 342] on div "1000 license(s) used by bniakan@USLT372" at bounding box center [570, 341] width 534 height 9
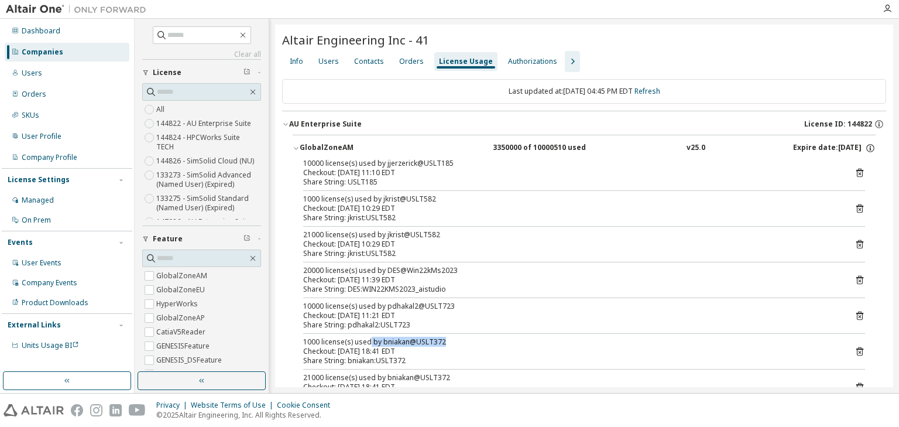
click at [299, 147] on icon "button" at bounding box center [296, 148] width 7 height 7
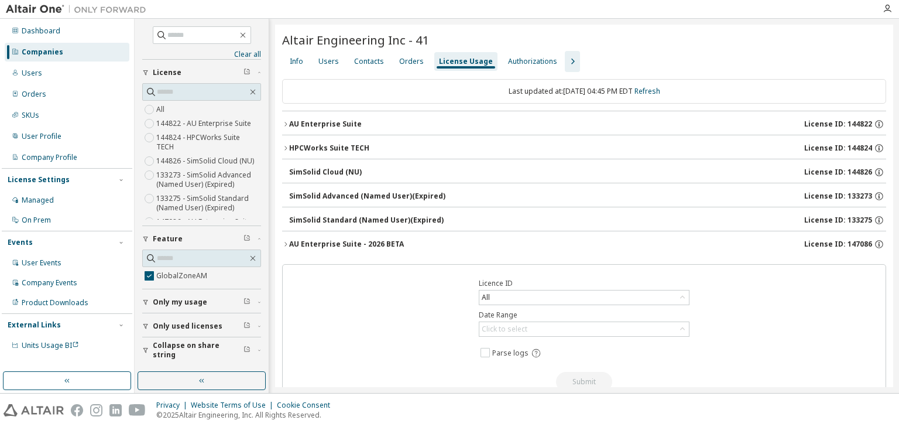
click at [254, 164] on label "144826 - SimSolid Cloud (NU)" at bounding box center [206, 161] width 100 height 14
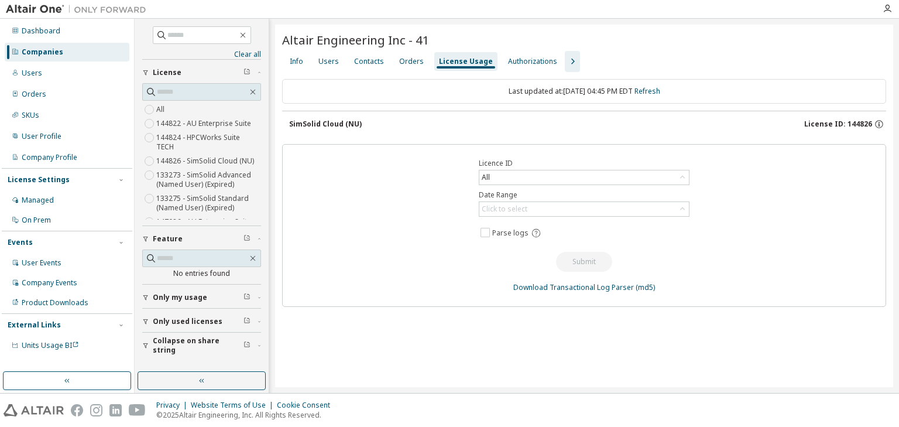
drag, startPoint x: 254, startPoint y: 164, endPoint x: 254, endPoint y: 180, distance: 16.4
click at [171, 290] on button "Only my usage" at bounding box center [201, 298] width 119 height 26
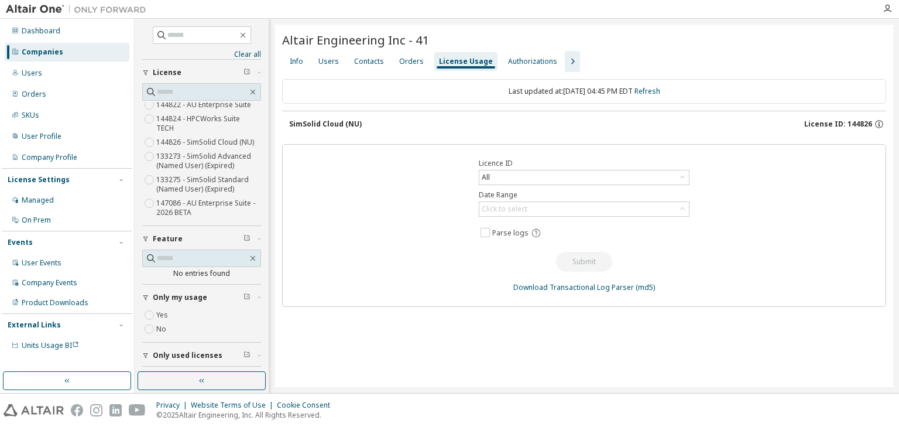
click at [299, 198] on div "Licence ID All Date Range Click to select Parse logs Submit Download Transactio…" at bounding box center [584, 225] width 604 height 163
click at [153, 306] on button "Only my usage" at bounding box center [201, 298] width 119 height 26
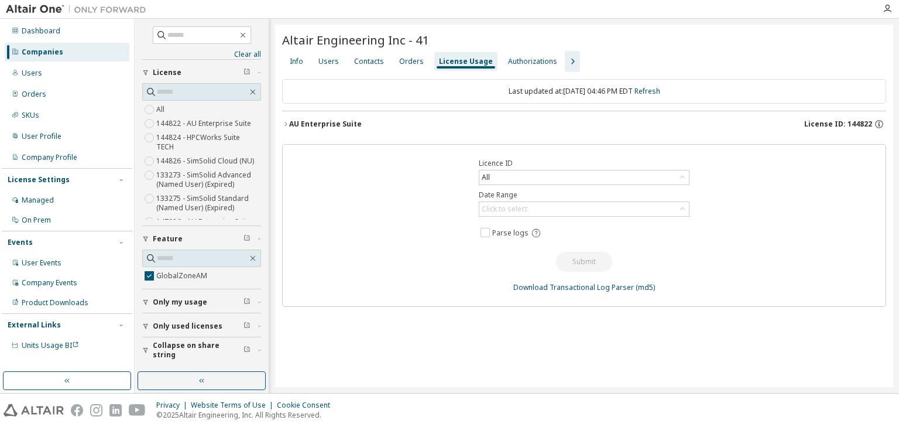
click at [287, 121] on icon "button" at bounding box center [285, 124] width 7 height 7
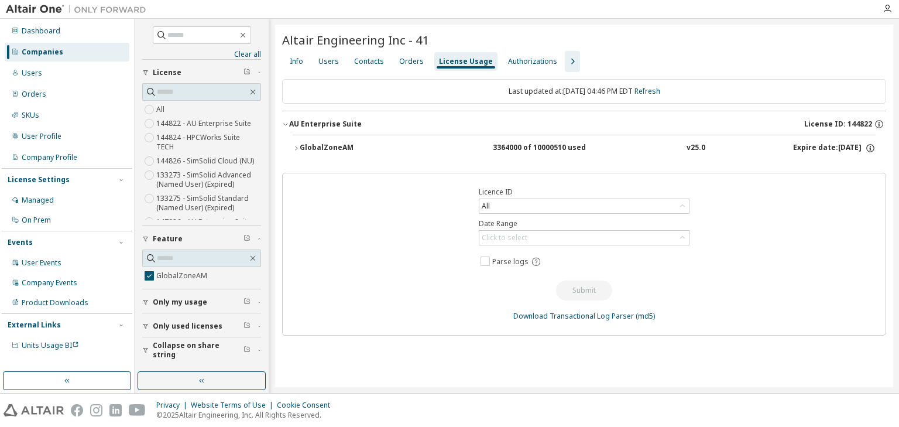
click at [290, 148] on div "GlobalZoneAM 3364000 of 10000510 used v25.0 Expire date: [DATE]" at bounding box center [584, 149] width 604 height 29
click at [297, 146] on icon "button" at bounding box center [296, 148] width 7 height 7
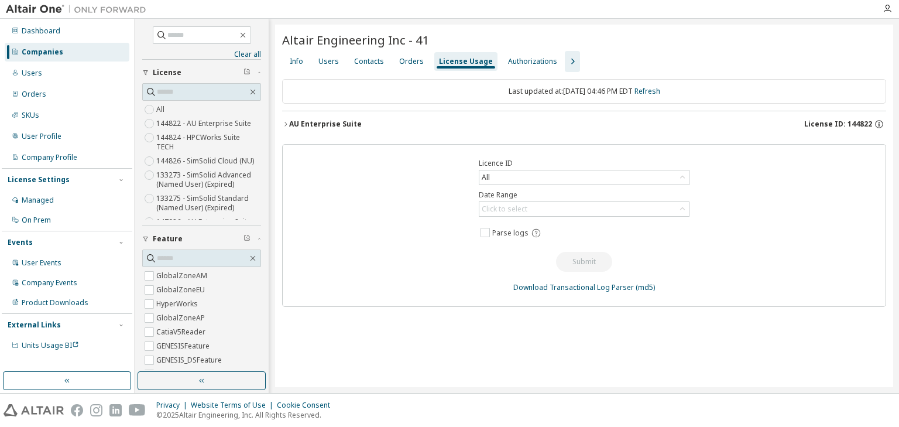
click at [288, 124] on icon "button" at bounding box center [285, 124] width 7 height 7
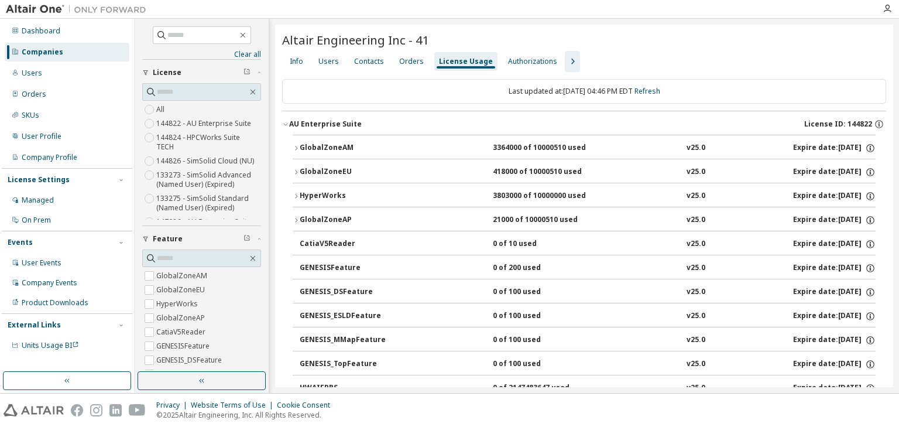
click at [295, 146] on icon "button" at bounding box center [296, 148] width 7 height 7
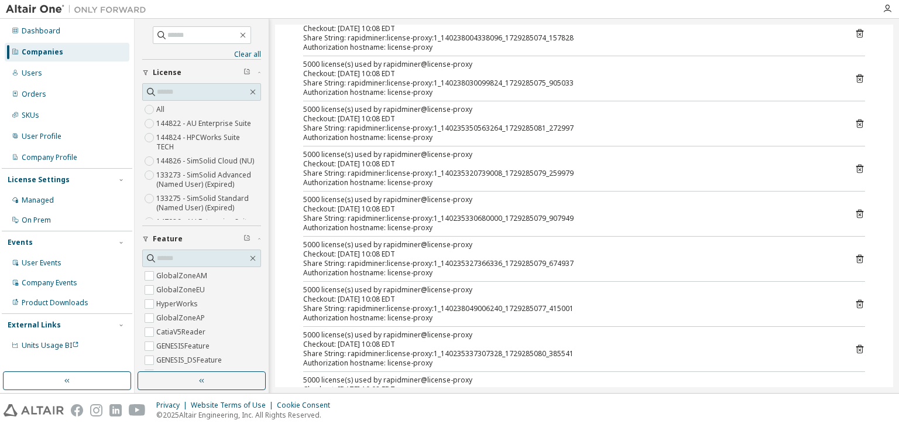
scroll to position [5069, 0]
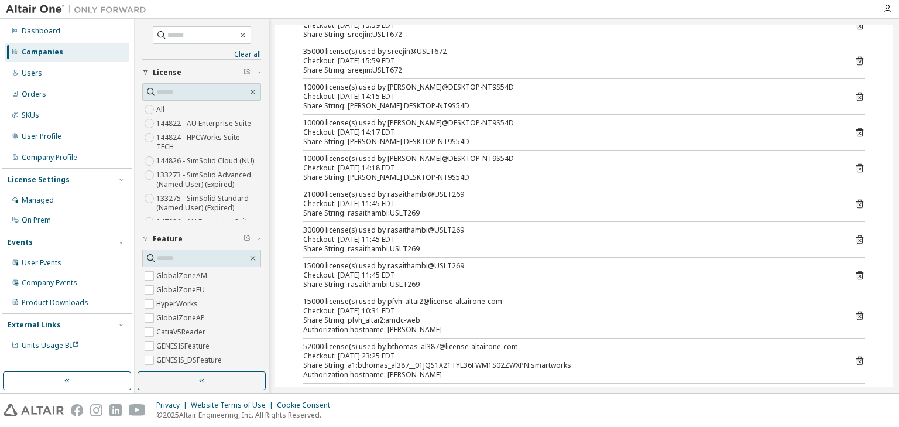
scroll to position [0, 0]
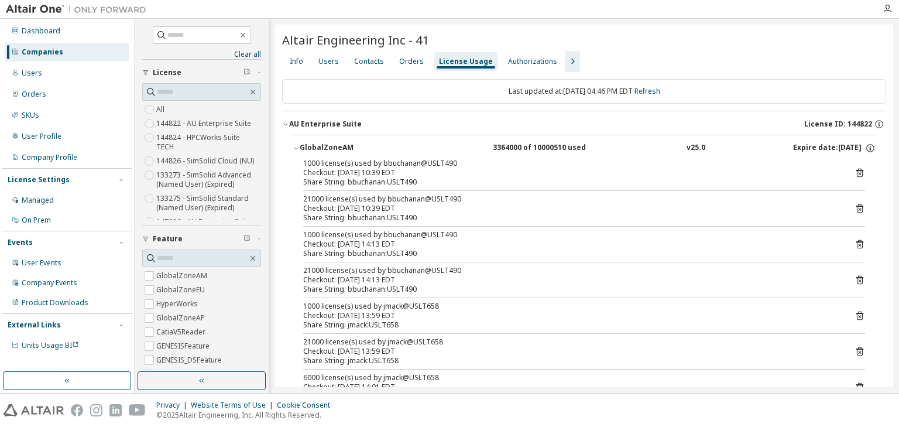
click at [299, 145] on icon "button" at bounding box center [296, 148] width 7 height 7
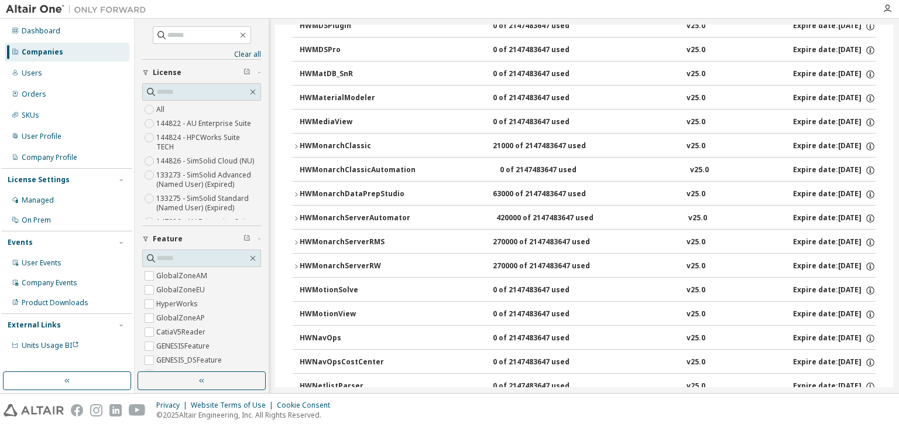
scroll to position [4787, 0]
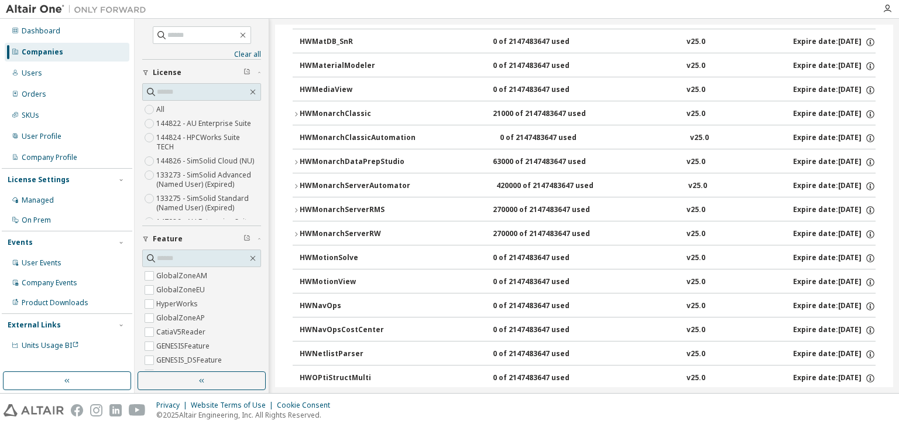
click at [295, 159] on icon "button" at bounding box center [296, 162] width 7 height 7
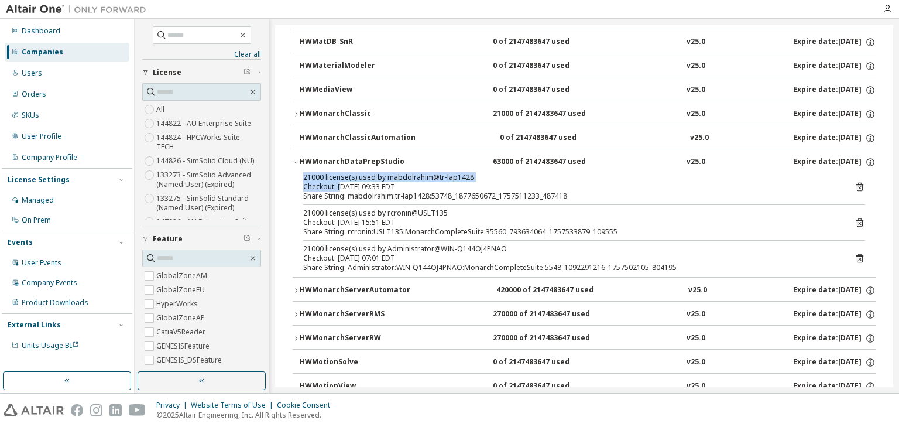
drag, startPoint x: 302, startPoint y: 153, endPoint x: 341, endPoint y: 157, distance: 39.4
click at [341, 173] on div "21000 license(s) used by mabdolrahim@tr-lap1428 Checkout: [DATE] 09:33 EDT Shar…" at bounding box center [584, 225] width 583 height 104
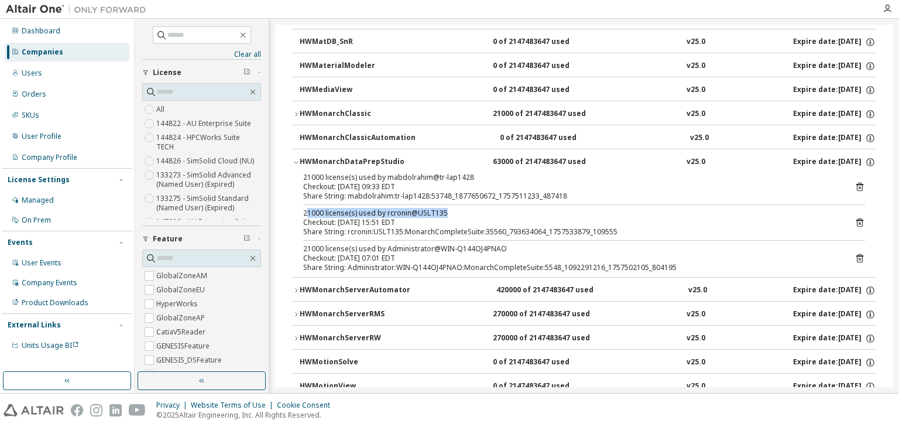
drag, startPoint x: 443, startPoint y: 190, endPoint x: 305, endPoint y: 190, distance: 137.6
click at [305, 208] on div "21000 license(s) used by rcronin@USLT135" at bounding box center [570, 212] width 534 height 9
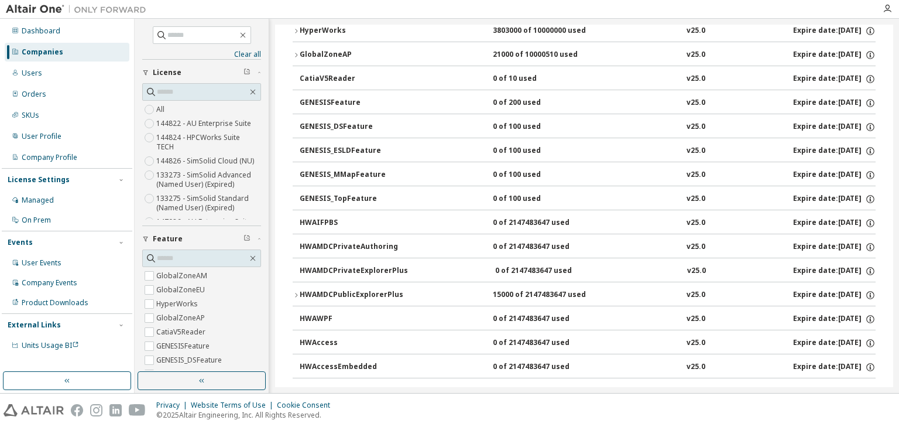
scroll to position [0, 0]
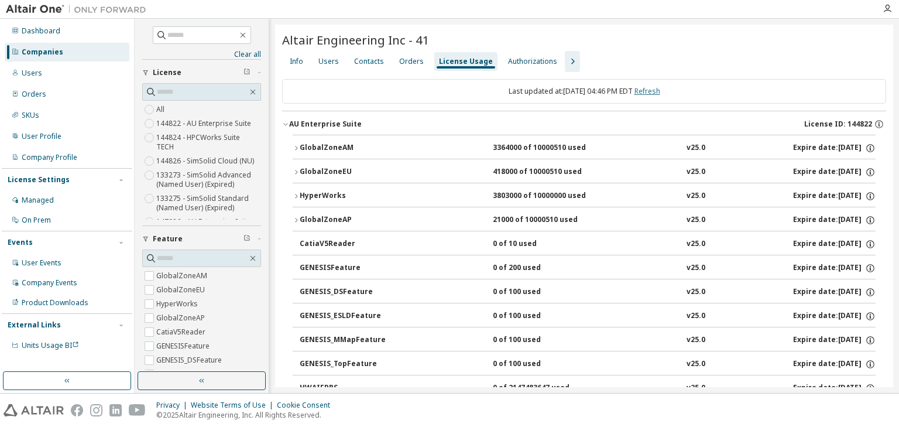
click at [660, 91] on link "Refresh" at bounding box center [648, 91] width 26 height 10
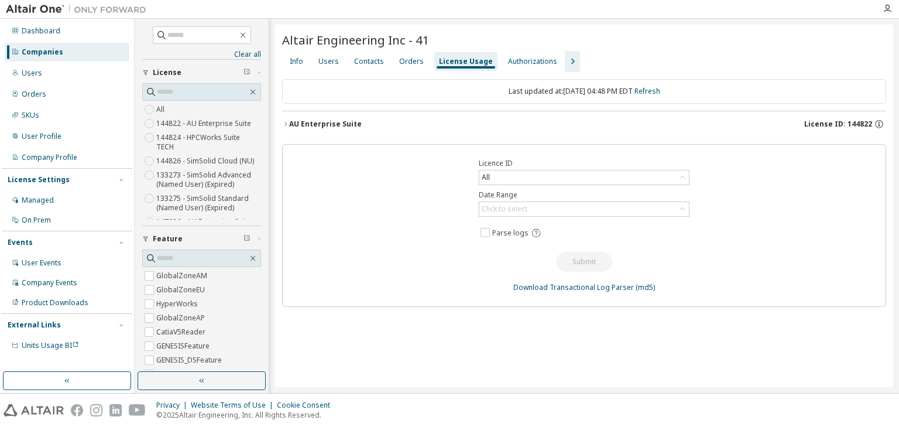
click at [284, 124] on icon "button" at bounding box center [285, 124] width 7 height 7
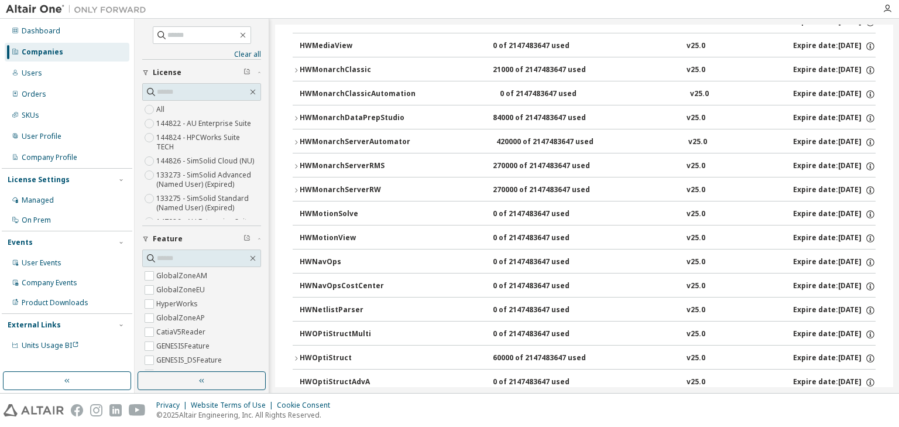
scroll to position [4842, 0]
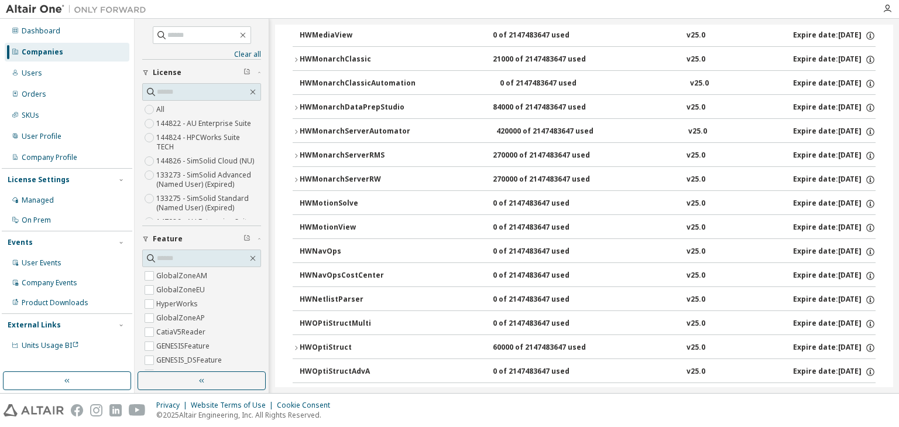
click at [300, 102] on div "HWMonarchDataPrepStudio" at bounding box center [352, 107] width 105 height 11
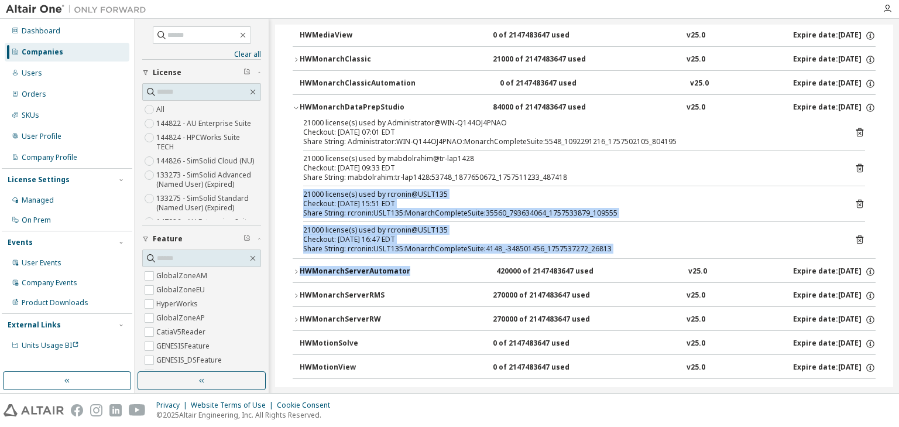
drag, startPoint x: 300, startPoint y: 166, endPoint x: 438, endPoint y: 259, distance: 166.3
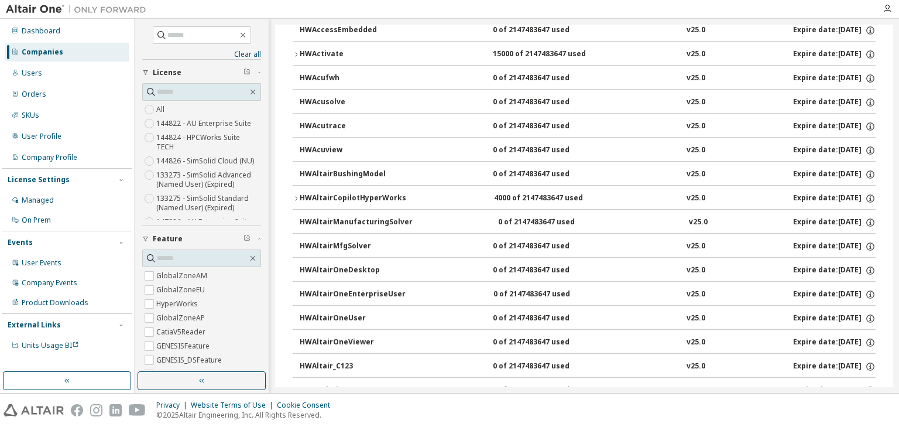
scroll to position [0, 0]
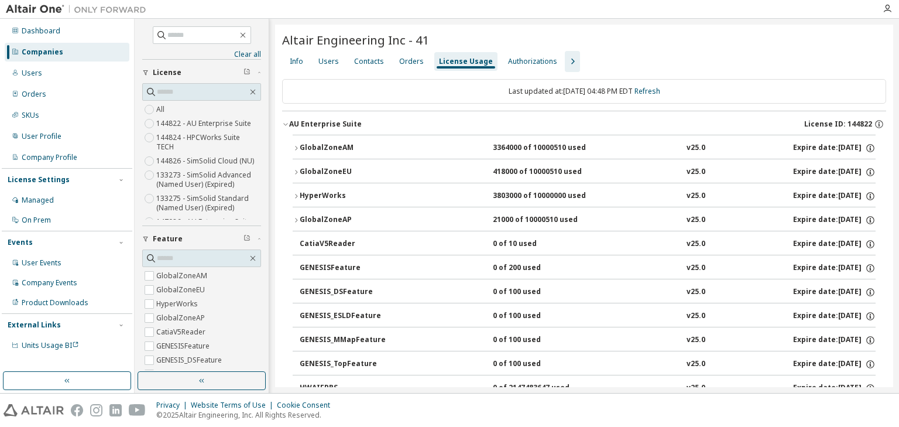
drag, startPoint x: 484, startPoint y: 148, endPoint x: 513, endPoint y: 148, distance: 29.3
click at [513, 148] on div "GlobalZoneAM 3364000 of 10000510 used v25.0 Expire date: [DATE]" at bounding box center [588, 148] width 576 height 11
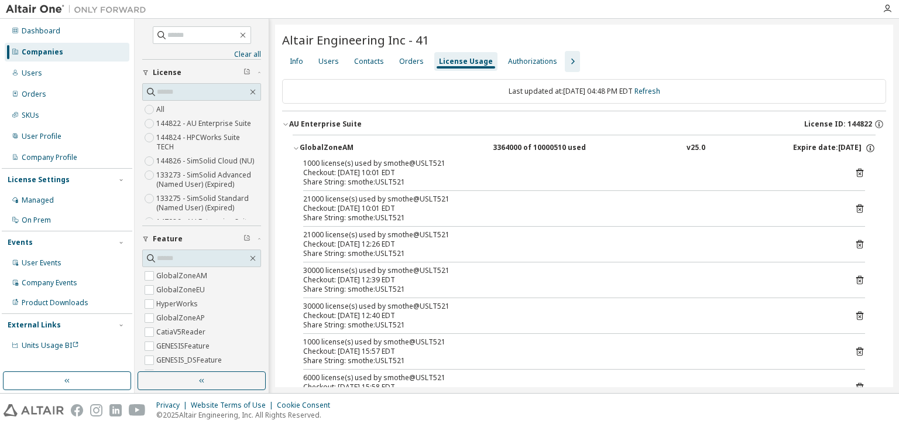
click at [300, 145] on div "GlobalZoneAM" at bounding box center [352, 148] width 105 height 11
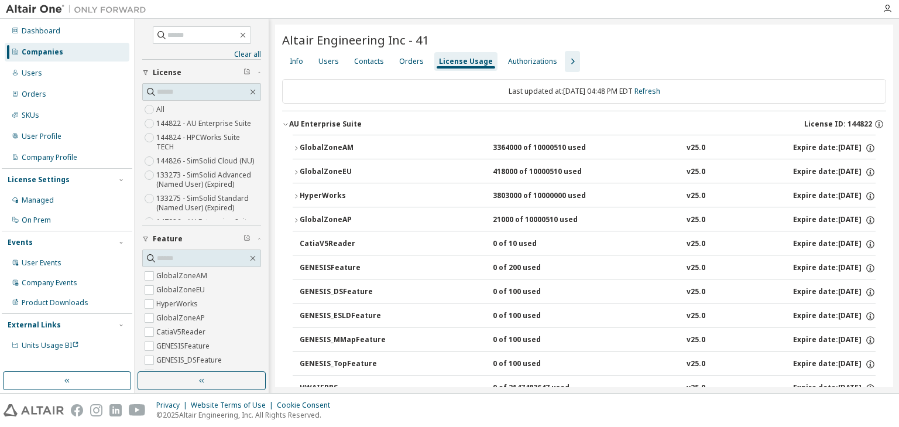
click at [408, 400] on div "Privacy Website Terms of Use Cookie Consent © 2025 Altair Engineering, Inc. All…" at bounding box center [449, 409] width 899 height 33
click at [296, 170] on icon "button" at bounding box center [296, 172] width 2 height 4
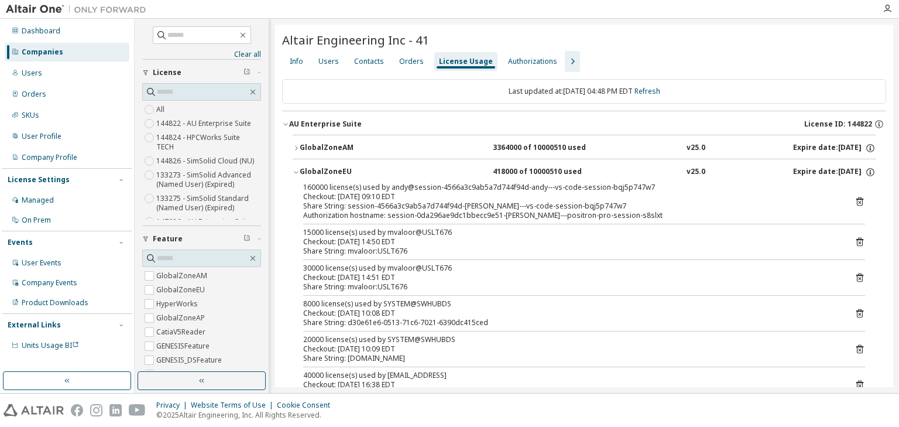
click at [566, 60] on icon "button" at bounding box center [573, 61] width 14 height 14
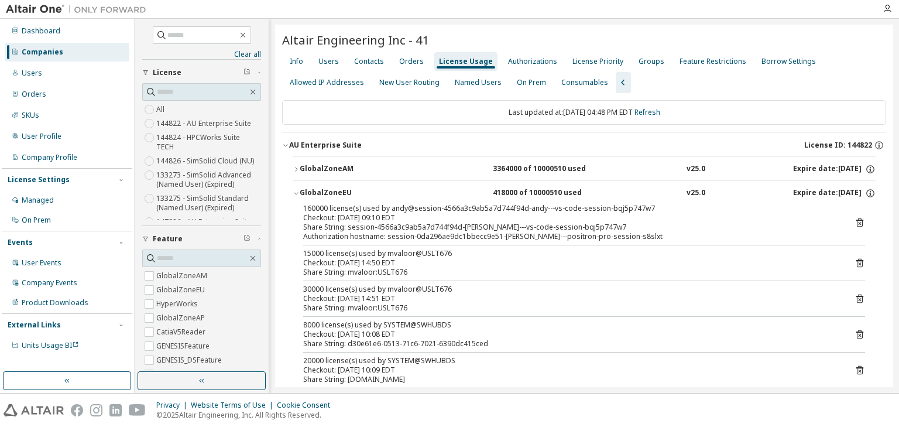
click at [42, 57] on div "Companies" at bounding box center [67, 52] width 125 height 19
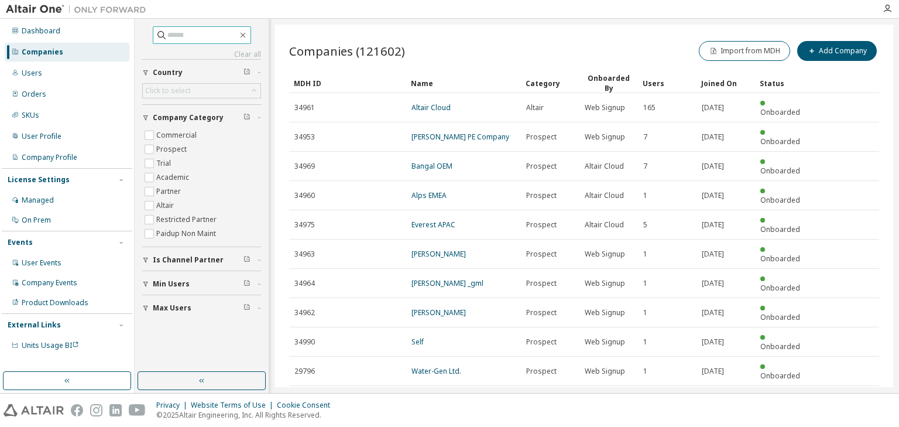
click at [167, 37] on input "text" at bounding box center [202, 35] width 70 height 12
